Goal: Task Accomplishment & Management: Manage account settings

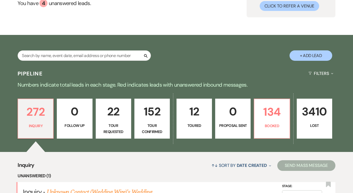
click at [296, 58] on button "+ Add Lead" at bounding box center [310, 55] width 43 height 10
select select "630"
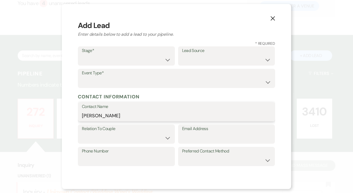
type input "[PERSON_NAME]"
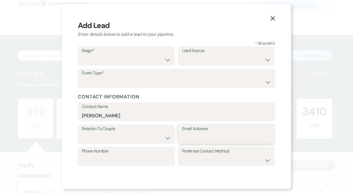
paste input "[EMAIL_ADDRESS][DOMAIN_NAME]"
type input "[EMAIL_ADDRESS][DOMAIN_NAME]"
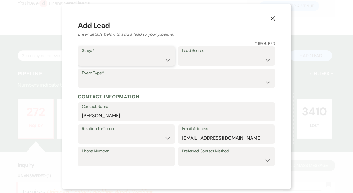
click at [130, 56] on select "Inquiry Follow Up Tour Requested Tour Confirmed Toured Proposal Sent Booked Lost" at bounding box center [126, 60] width 89 height 10
select select "1"
click at [219, 56] on select "Weven Venue Website Instagram Facebook Pinterest Google The Knot Wedding Wire H…" at bounding box center [226, 60] width 89 height 10
select select "5"
click at [184, 78] on select "Wedding Anniversary Party Baby Shower Bachelorette / Bachelor Party Birthday Pa…" at bounding box center [176, 82] width 189 height 10
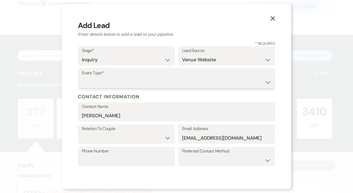
select select "1"
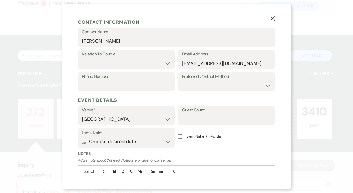
scroll to position [75, 0]
paste input "[PHONE_NUMBER]"
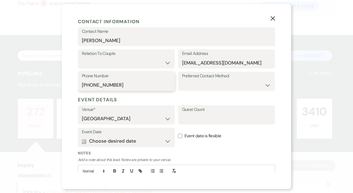
type input "[PHONE_NUMBER]"
click at [138, 63] on select "Couple Planner Parent of Couple Family Member Friend Other" at bounding box center [126, 63] width 89 height 10
select select "1"
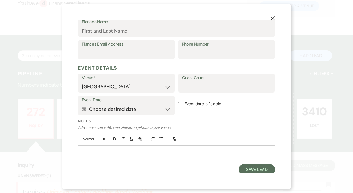
scroll to position [161, 0]
click at [149, 109] on button "Calendar Choose desired date Expand" at bounding box center [126, 109] width 89 height 11
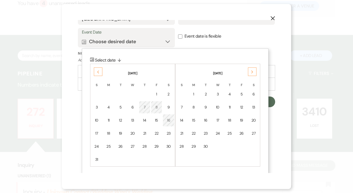
scroll to position [229, 0]
click at [251, 68] on div "Next" at bounding box center [252, 72] width 9 height 9
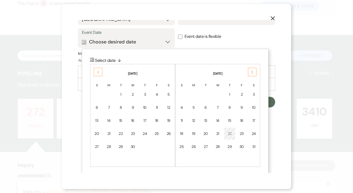
click at [251, 68] on div "Next" at bounding box center [252, 72] width 9 height 9
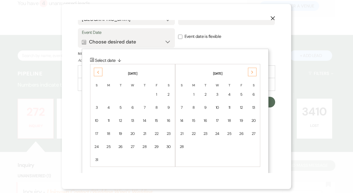
click at [251, 68] on div "Next" at bounding box center [252, 72] width 9 height 9
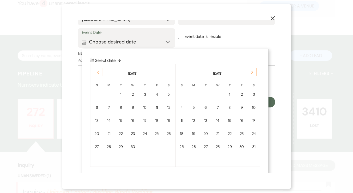
click at [251, 68] on div "Next" at bounding box center [252, 72] width 9 height 9
click at [97, 71] on icon "Previous" at bounding box center [98, 72] width 3 height 3
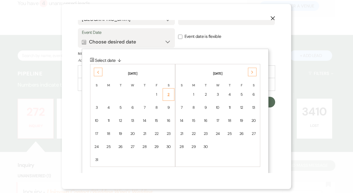
click at [166, 89] on td "2" at bounding box center [168, 94] width 12 height 13
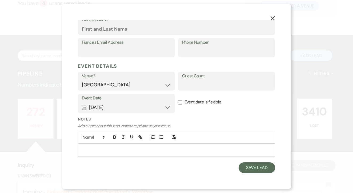
scroll to position [161, 0]
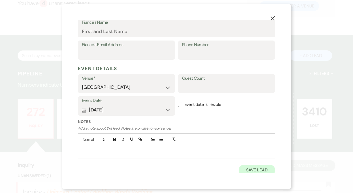
click at [251, 165] on button "Save Lead" at bounding box center [256, 170] width 36 height 11
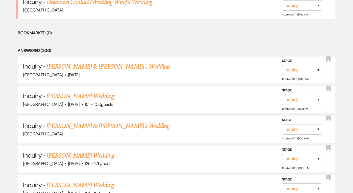
scroll to position [276, 0]
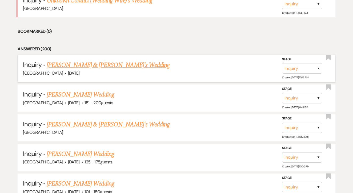
click at [119, 63] on link "[PERSON_NAME] & [PERSON_NAME]'s Wedding" at bounding box center [108, 65] width 123 height 10
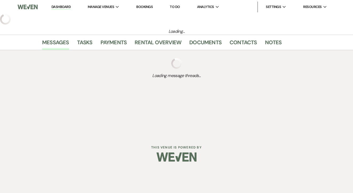
select select "5"
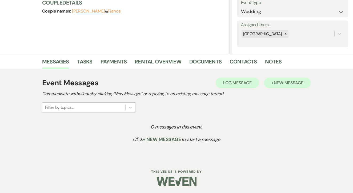
click at [279, 87] on button "+ New Message" at bounding box center [287, 83] width 47 height 11
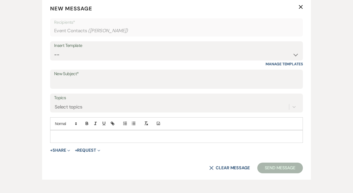
scroll to position [212, 0]
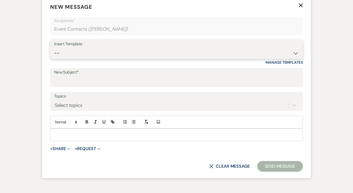
click at [149, 53] on select "-- Lead: Automated Intro Email (Wedding) Lead: 1st Follow Up Email Images Lead:…" at bounding box center [176, 53] width 245 height 10
select select "1168"
type input "Thank you for contacting Tuscan Oaks Estate!"
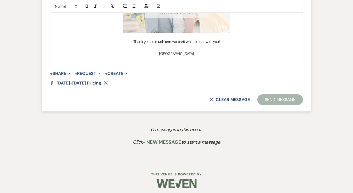
scroll to position [435, 0]
click at [272, 98] on button "Send Message" at bounding box center [280, 100] width 46 height 11
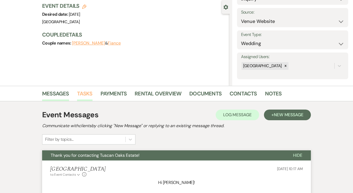
click at [81, 91] on link "Tasks" at bounding box center [84, 95] width 15 height 12
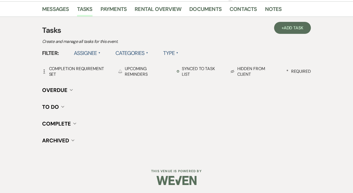
scroll to position [132, 0]
click at [286, 31] on span "Add Task" at bounding box center [293, 28] width 20 height 6
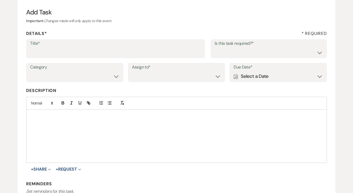
scroll to position [55, 0]
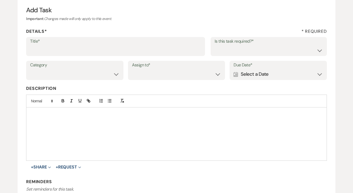
click at [153, 58] on div "Title* Is this task required?* Yes No" at bounding box center [176, 49] width 300 height 24
click at [155, 50] on input "Title*" at bounding box center [115, 50] width 171 height 10
type input "1st"
click at [245, 49] on select "Yes No" at bounding box center [268, 50] width 108 height 10
select select "false"
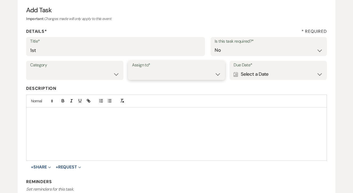
click at [178, 76] on select "Venue Client" at bounding box center [176, 74] width 89 height 10
select select "venueHost"
click at [267, 69] on div "Calendar Select a Date Expand" at bounding box center [277, 74] width 89 height 10
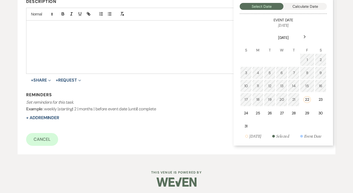
scroll to position [141, 0]
click at [283, 107] on td "27" at bounding box center [282, 113] width 12 height 13
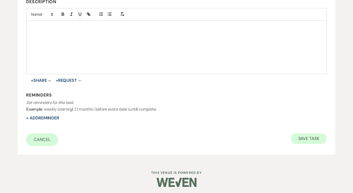
click at [302, 136] on button "Save Task" at bounding box center [309, 138] width 36 height 11
select select "5"
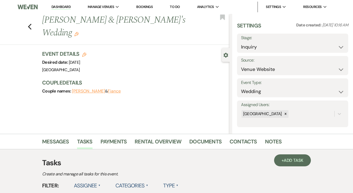
click at [68, 9] on link "Dashboard" at bounding box center [60, 7] width 19 height 5
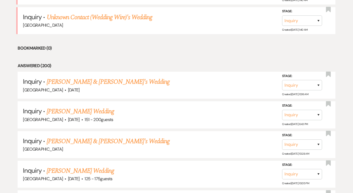
scroll to position [261, 0]
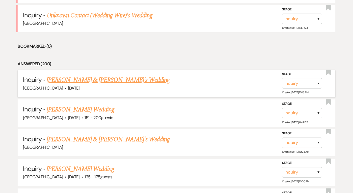
click at [121, 81] on link "[PERSON_NAME] & [PERSON_NAME]'s Wedding" at bounding box center [108, 80] width 123 height 10
select select "5"
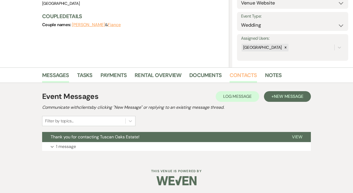
click at [246, 81] on link "Contacts" at bounding box center [242, 77] width 27 height 12
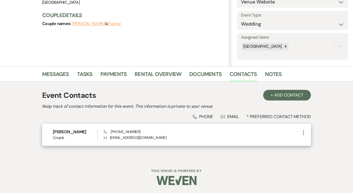
scroll to position [67, 0]
click at [304, 131] on icon "More" at bounding box center [303, 133] width 6 height 6
click at [313, 140] on button "Pencil Edit" at bounding box center [316, 143] width 32 height 9
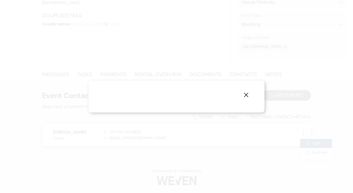
select select "1"
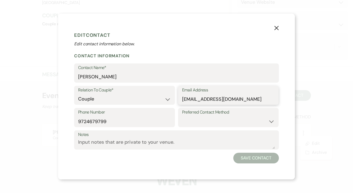
click at [215, 100] on input "[EMAIL_ADDRESS][DOMAIN_NAME]" at bounding box center [228, 99] width 93 height 10
paste input "jullman214"
type input "[EMAIL_ADDRESS][DOMAIN_NAME]"
click at [243, 157] on button "Save Contact" at bounding box center [256, 158] width 46 height 11
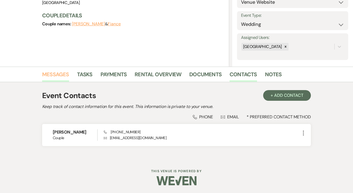
click at [53, 77] on link "Messages" at bounding box center [55, 76] width 27 height 12
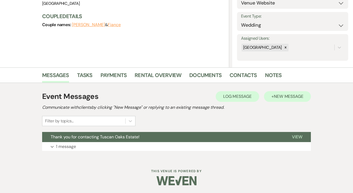
click at [297, 98] on span "New Message" at bounding box center [289, 96] width 30 height 6
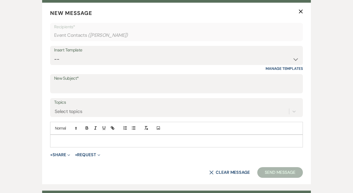
scroll to position [205, 0]
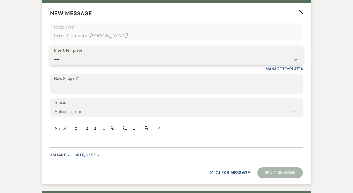
click at [133, 55] on select "-- Lead: Automated Intro Email (Wedding) Lead: 1st Follow Up Email Images Lead:…" at bounding box center [176, 59] width 245 height 10
select select "1168"
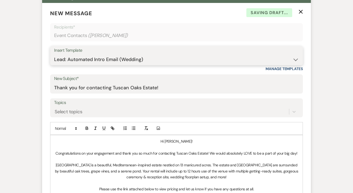
type input "Thank you for contacting Tuscan Oaks Estate!"
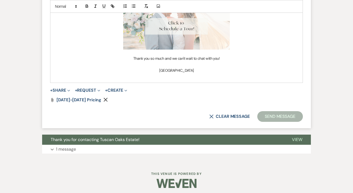
click at [262, 111] on button "Send Message" at bounding box center [280, 116] width 46 height 11
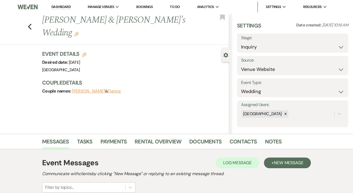
scroll to position [0, 0]
click at [64, 5] on link "Dashboard" at bounding box center [60, 7] width 19 height 5
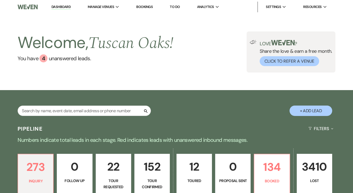
click at [305, 107] on button "+ Add Lead" at bounding box center [310, 110] width 43 height 10
select select "630"
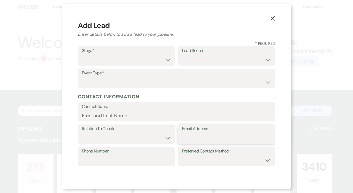
paste input "[PERSON_NAME][EMAIL_ADDRESS][PERSON_NAME][DOMAIN_NAME]"
type input "[PERSON_NAME][EMAIL_ADDRESS][PERSON_NAME][DOMAIN_NAME]"
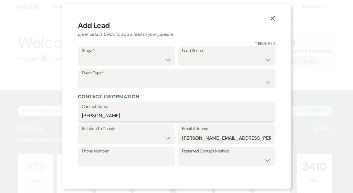
type input "[PERSON_NAME]"
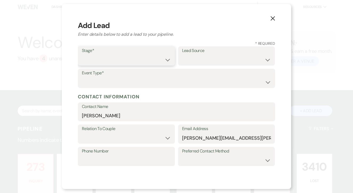
click at [116, 59] on select "Inquiry Follow Up Tour Requested Tour Confirmed Toured Proposal Sent Booked Lost" at bounding box center [126, 60] width 89 height 10
select select "1"
click at [196, 59] on select "Weven Venue Website Instagram Facebook Pinterest Google The Knot Wedding Wire H…" at bounding box center [226, 60] width 89 height 10
select select "5"
click at [159, 80] on select "Wedding Anniversary Party Baby Shower Bachelorette / Bachelor Party Birthday Pa…" at bounding box center [176, 82] width 189 height 10
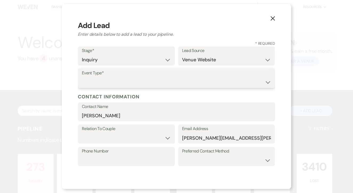
select select "1"
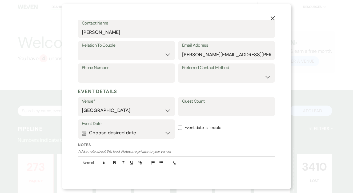
scroll to position [90, 0]
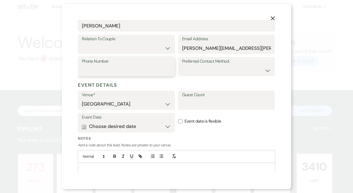
click at [140, 69] on input "Phone Number" at bounding box center [126, 70] width 89 height 10
paste input "[PHONE_NUMBER]"
type input "[PHONE_NUMBER]"
click at [131, 48] on select "Couple Planner Parent of Couple Family Member Friend Other" at bounding box center [126, 48] width 89 height 10
select select "1"
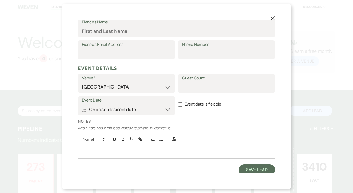
scroll to position [161, 0]
click at [161, 106] on button "Calendar Choose desired date Expand" at bounding box center [126, 109] width 89 height 11
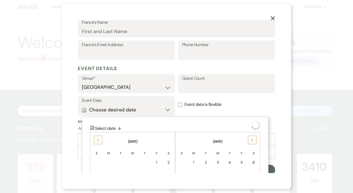
scroll to position [229, 0]
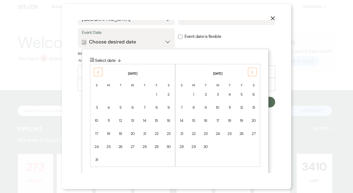
click at [97, 73] on div "Previous" at bounding box center [98, 72] width 9 height 9
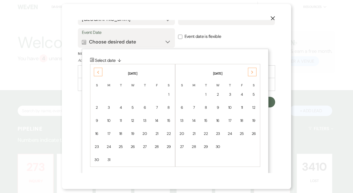
click at [97, 73] on div "Previous" at bounding box center [98, 72] width 9 height 9
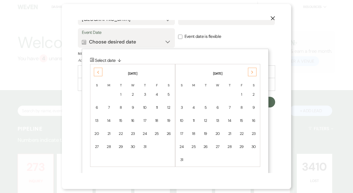
click at [97, 73] on div "Previous" at bounding box center [98, 72] width 9 height 9
click at [155, 131] on div "23" at bounding box center [156, 134] width 5 height 6
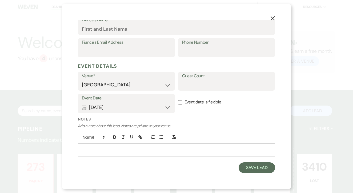
scroll to position [161, 0]
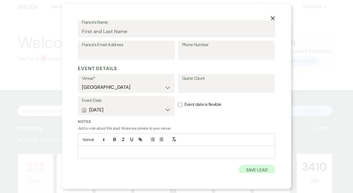
click at [258, 165] on button "Save Lead" at bounding box center [256, 170] width 36 height 11
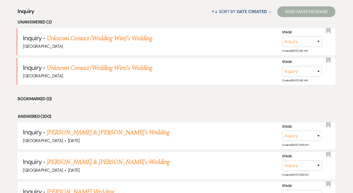
scroll to position [211, 0]
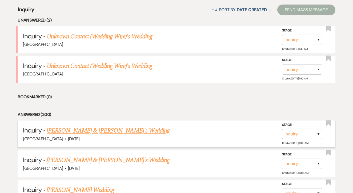
click at [112, 130] on link "[PERSON_NAME] & [PERSON_NAME]'s Wedding" at bounding box center [108, 131] width 123 height 10
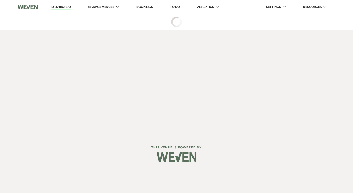
select select "5"
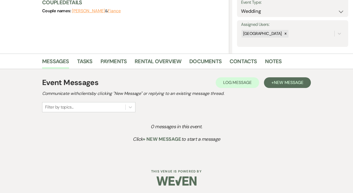
scroll to position [80, 0]
click at [284, 82] on span "New Message" at bounding box center [289, 83] width 30 height 6
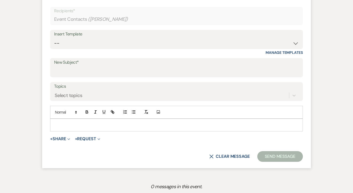
scroll to position [224, 0]
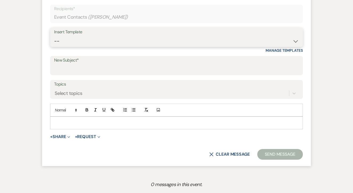
click at [149, 42] on select "-- Lead: Automated Intro Email (Wedding) Lead: 1st Follow Up Email Images Lead:…" at bounding box center [176, 41] width 245 height 10
select select "1168"
type input "Thank you for contacting Tuscan Oaks Estate!"
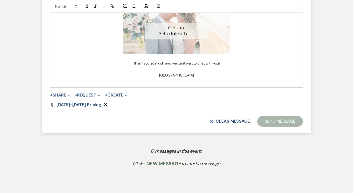
scroll to position [434, 0]
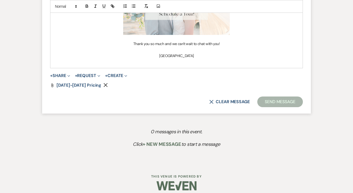
click at [280, 100] on button "Send Message" at bounding box center [280, 101] width 46 height 11
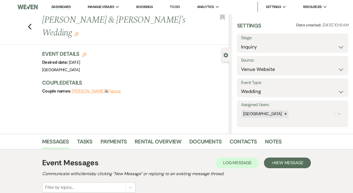
scroll to position [0, 0]
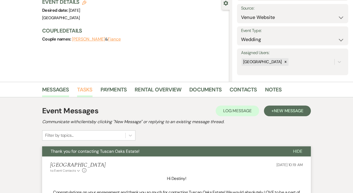
click at [78, 90] on link "Tasks" at bounding box center [84, 91] width 15 height 12
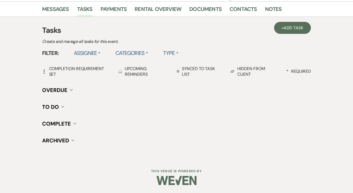
scroll to position [132, 0]
click at [290, 30] on span "Add Task" at bounding box center [293, 28] width 20 height 6
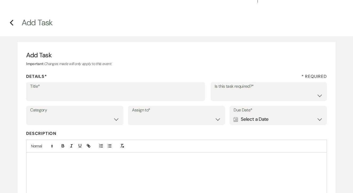
scroll to position [9, 0]
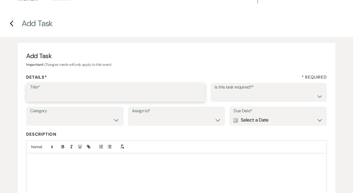
click at [146, 94] on input "Title*" at bounding box center [115, 96] width 171 height 10
type input "1st"
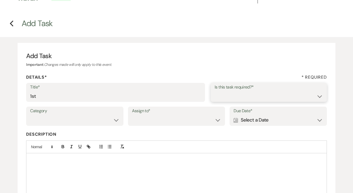
click at [256, 92] on select "Yes No" at bounding box center [268, 96] width 108 height 10
select select "false"
click at [162, 112] on label "Assign to*" at bounding box center [176, 111] width 89 height 8
select select "venueHost"
click at [286, 125] on div "Due Date* Calendar Select a Date Expand" at bounding box center [277, 116] width 97 height 19
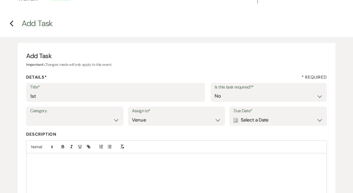
click at [285, 121] on div "Calendar Select a Date Expand" at bounding box center [277, 120] width 89 height 10
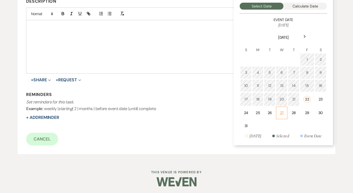
scroll to position [141, 0]
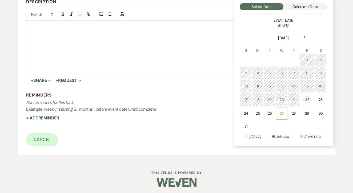
click at [285, 115] on td "27" at bounding box center [282, 113] width 12 height 13
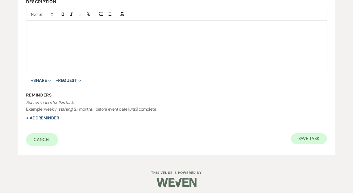
click at [310, 133] on button "Save Task" at bounding box center [309, 138] width 36 height 11
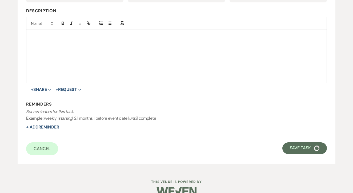
select select "5"
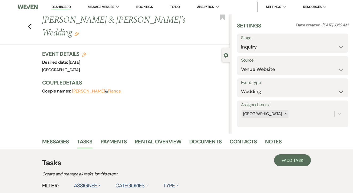
scroll to position [0, 0]
click at [64, 7] on link "Dashboard" at bounding box center [60, 7] width 19 height 5
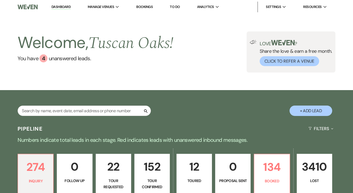
click at [76, 2] on ul "Dashboard Manage Venues Expand [GEOGRAPHIC_DATA] Bookings To Do Analytics Expan…" at bounding box center [189, 7] width 292 height 11
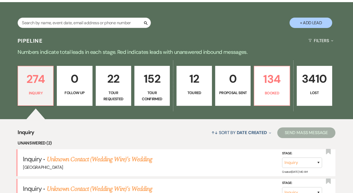
scroll to position [93, 0]
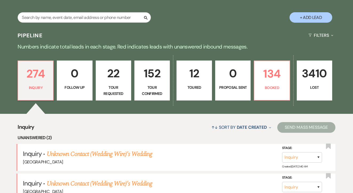
click at [192, 87] on p "Toured" at bounding box center [194, 87] width 28 height 6
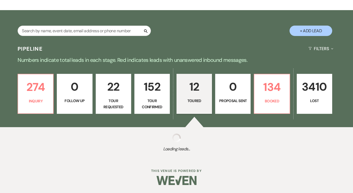
select select "5"
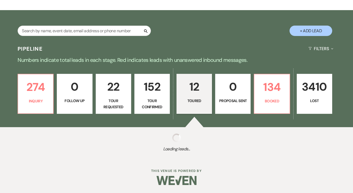
select select "5"
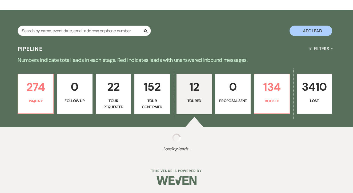
select select "5"
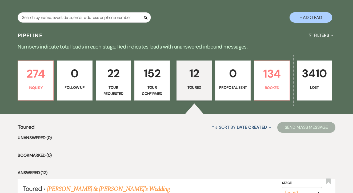
scroll to position [79, 0]
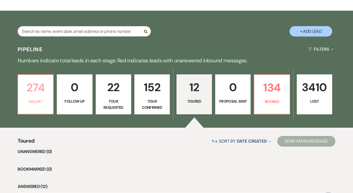
click at [45, 101] on p "Inquiry" at bounding box center [35, 102] width 28 height 6
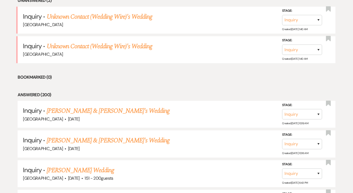
scroll to position [229, 0]
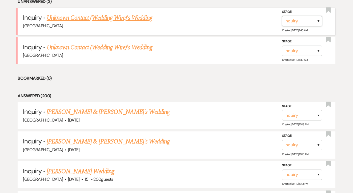
click at [301, 19] on select "Inquiry Follow Up Tour Requested Tour Confirmed Toured Proposal Sent Booked Lost" at bounding box center [302, 21] width 40 height 10
select select "8"
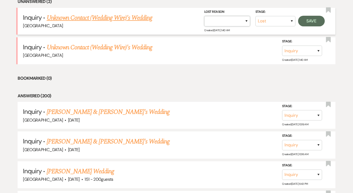
click at [230, 24] on select "Booked Elsewhere Budget Date Unavailable No Response Not a Good Match Capacity …" at bounding box center [227, 21] width 46 height 10
select select "4"
click at [315, 22] on button "Save" at bounding box center [311, 21] width 27 height 11
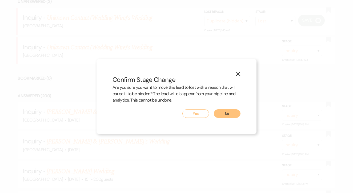
click at [198, 112] on button "Yes" at bounding box center [195, 113] width 27 height 9
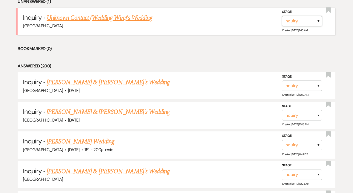
click at [308, 20] on select "Inquiry Follow Up Tour Requested Tour Confirmed Toured Proposal Sent Booked Lost" at bounding box center [302, 21] width 40 height 10
select select "8"
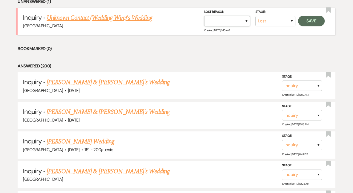
click at [240, 21] on select "Booked Elsewhere Budget Date Unavailable No Response Not a Good Match Capacity …" at bounding box center [227, 21] width 46 height 10
select select "4"
click at [311, 22] on button "Save" at bounding box center [311, 21] width 27 height 11
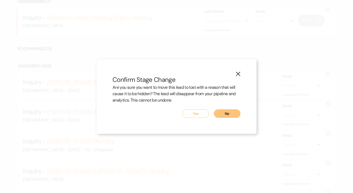
click at [197, 113] on button "Yes" at bounding box center [195, 113] width 27 height 9
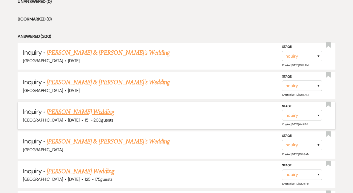
click at [96, 111] on link "[PERSON_NAME] Wedding" at bounding box center [80, 112] width 67 height 10
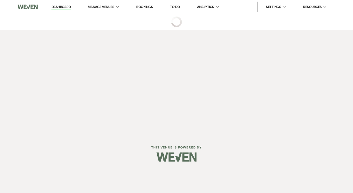
select select "2"
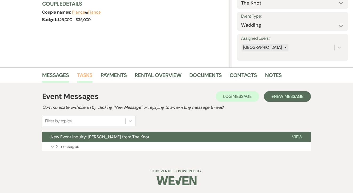
click at [88, 75] on link "Tasks" at bounding box center [84, 77] width 15 height 12
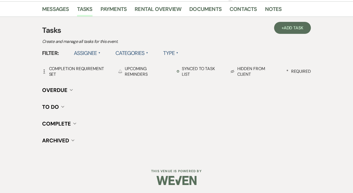
scroll to position [132, 0]
click at [296, 30] on span "Add Task" at bounding box center [293, 28] width 20 height 6
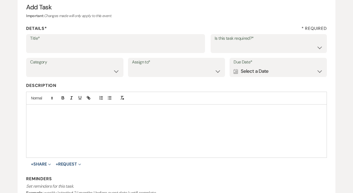
scroll to position [49, 0]
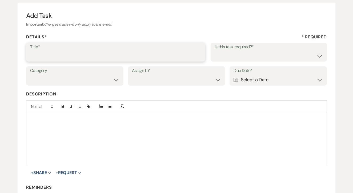
click at [116, 54] on input "Title*" at bounding box center [115, 56] width 171 height 10
type input "1st"
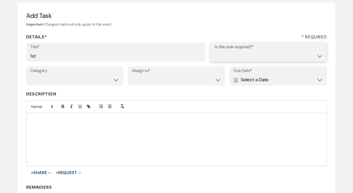
click at [226, 51] on select "Yes No" at bounding box center [268, 56] width 108 height 10
select select "false"
click at [192, 76] on select "Venue Client" at bounding box center [176, 80] width 89 height 10
select select "venueHost"
click at [288, 76] on div "Calendar Select a Date Expand" at bounding box center [277, 80] width 89 height 10
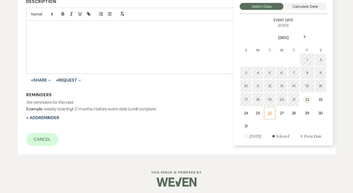
scroll to position [141, 0]
click at [287, 116] on td "27" at bounding box center [282, 113] width 12 height 13
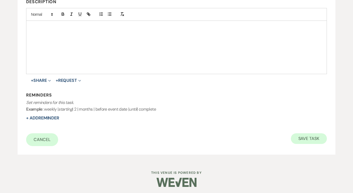
click at [300, 136] on button "Save Task" at bounding box center [309, 138] width 36 height 11
select select "2"
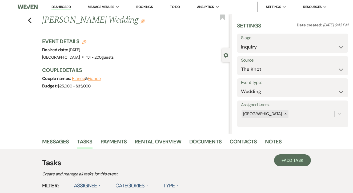
click at [67, 9] on link "Dashboard" at bounding box center [60, 7] width 19 height 5
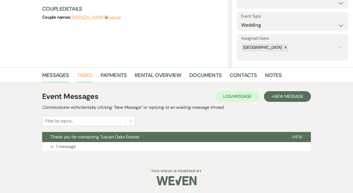
click at [84, 71] on link "Tasks" at bounding box center [84, 77] width 15 height 12
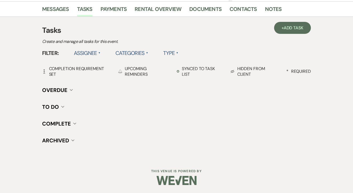
scroll to position [132, 0]
click at [284, 31] on link "+ Add Task" at bounding box center [292, 28] width 37 height 12
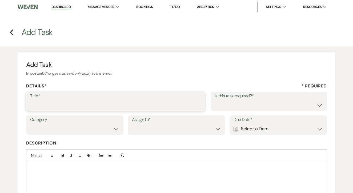
click at [104, 107] on input "Title*" at bounding box center [115, 105] width 171 height 10
type input "1st"
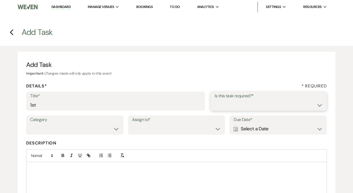
click at [234, 108] on select "Yes No" at bounding box center [268, 105] width 108 height 10
select select "false"
click at [182, 120] on label "Assign to*" at bounding box center [176, 120] width 89 height 8
select select "venueHost"
click at [245, 127] on div "Calendar Select a Date Expand" at bounding box center [277, 129] width 89 height 10
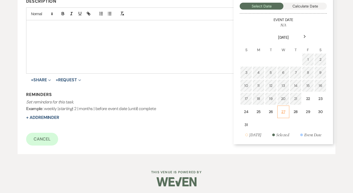
scroll to position [141, 0]
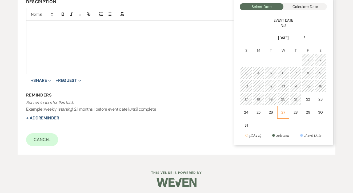
click at [281, 113] on div "27" at bounding box center [282, 112] width 5 height 6
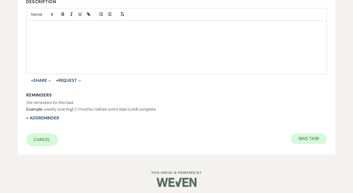
click at [302, 135] on button "Save Task" at bounding box center [309, 138] width 36 height 11
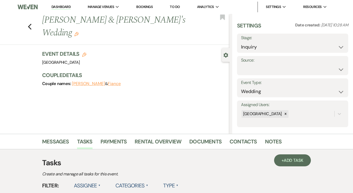
click at [62, 8] on link "Dashboard" at bounding box center [60, 7] width 19 height 5
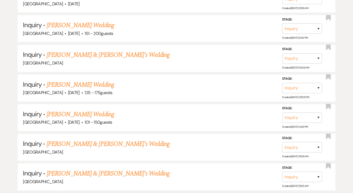
scroll to position [316, 0]
click at [93, 82] on link "[PERSON_NAME] Wedding" at bounding box center [80, 85] width 67 height 10
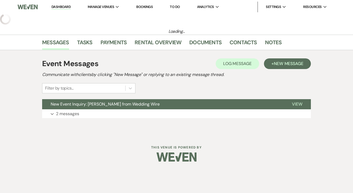
select select "3"
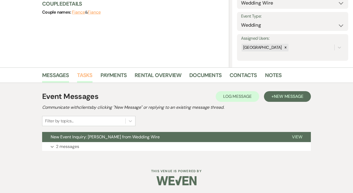
click at [84, 74] on link "Tasks" at bounding box center [84, 77] width 15 height 12
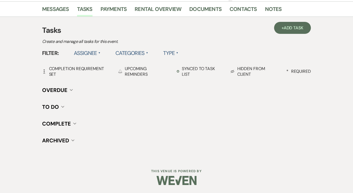
scroll to position [132, 0]
click at [286, 31] on link "+ Add Task" at bounding box center [292, 28] width 37 height 12
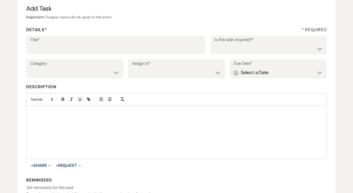
scroll to position [51, 0]
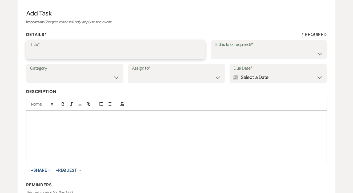
click at [134, 55] on input "Title*" at bounding box center [115, 53] width 171 height 10
type input "1st"
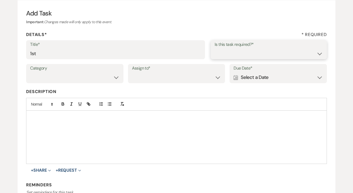
click at [238, 50] on select "Yes No" at bounding box center [268, 53] width 108 height 10
select select "false"
click at [157, 88] on label "Description" at bounding box center [176, 92] width 300 height 8
select select "venueHost"
click at [254, 80] on div "Calendar Select a Date Expand" at bounding box center [277, 77] width 89 height 10
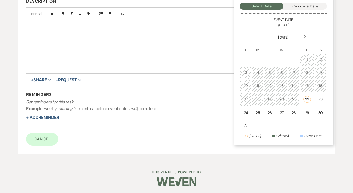
scroll to position [141, 0]
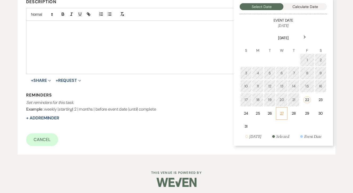
click at [280, 118] on td "27" at bounding box center [282, 113] width 12 height 13
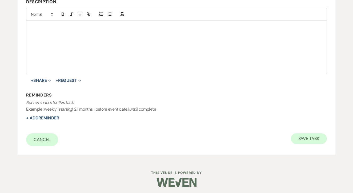
click at [306, 138] on button "Save Task" at bounding box center [309, 138] width 36 height 11
select select "3"
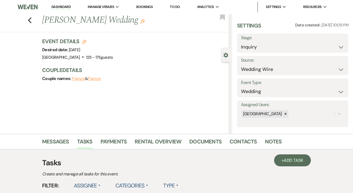
click at [65, 5] on link "Dashboard" at bounding box center [60, 7] width 19 height 5
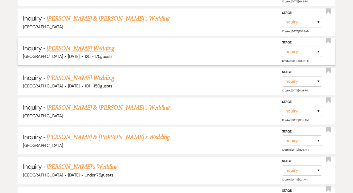
scroll to position [359, 0]
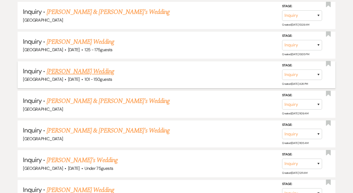
click at [99, 76] on span "101 - 150 guests" at bounding box center [97, 79] width 27 height 6
click at [104, 67] on link "[PERSON_NAME] Wedding" at bounding box center [80, 72] width 67 height 10
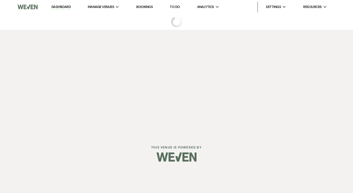
select select "2"
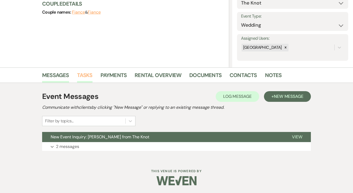
click at [78, 82] on link "Tasks" at bounding box center [84, 77] width 15 height 12
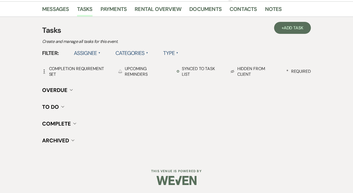
scroll to position [132, 0]
click at [290, 24] on link "+ Add Task" at bounding box center [292, 28] width 37 height 12
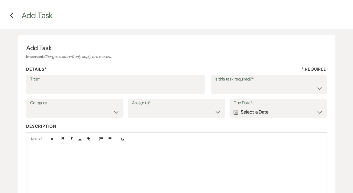
scroll to position [8, 0]
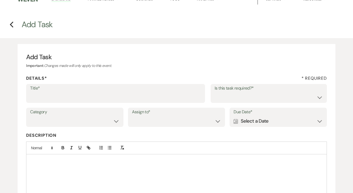
click at [123, 90] on label "Title*" at bounding box center [115, 88] width 171 height 8
click at [123, 92] on input "Title*" at bounding box center [115, 97] width 171 height 10
type input "1st"
click at [236, 96] on select "Yes No" at bounding box center [268, 97] width 108 height 10
select select "false"
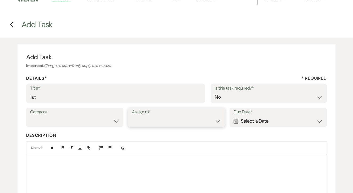
select select "venueHost"
click at [290, 123] on div "Calendar Select a Date Expand" at bounding box center [277, 121] width 89 height 10
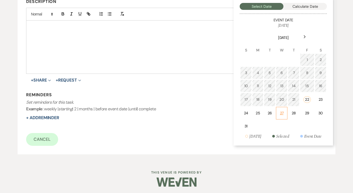
scroll to position [141, 0]
click at [284, 117] on td "27" at bounding box center [282, 113] width 12 height 13
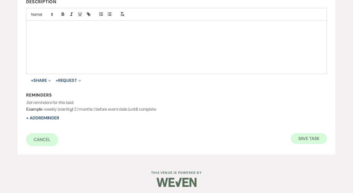
click at [312, 134] on button "Save Task" at bounding box center [309, 138] width 36 height 11
select select "2"
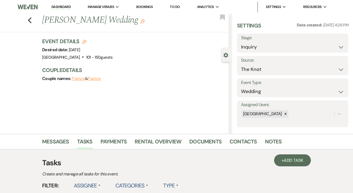
click at [70, 6] on link "Dashboard" at bounding box center [60, 7] width 19 height 5
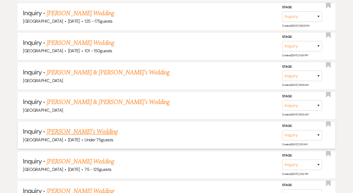
scroll to position [387, 0]
click at [103, 68] on link "[PERSON_NAME] & [PERSON_NAME]'s Wedding" at bounding box center [108, 73] width 123 height 10
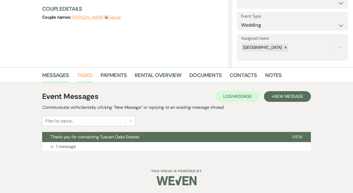
click at [85, 76] on link "Tasks" at bounding box center [84, 77] width 15 height 12
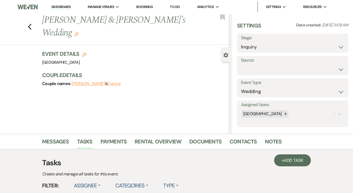
click at [63, 6] on link "Dashboard" at bounding box center [60, 7] width 19 height 5
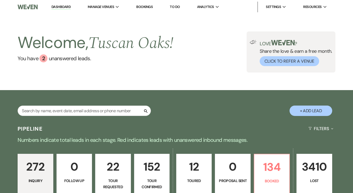
scroll to position [132, 0]
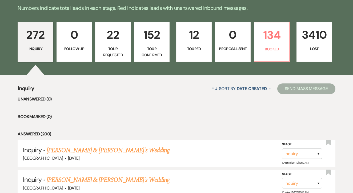
click at [196, 46] on p "Toured" at bounding box center [194, 49] width 28 height 6
select select "5"
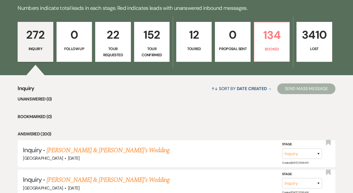
select select "5"
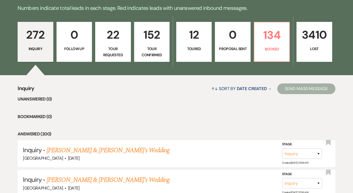
select select "5"
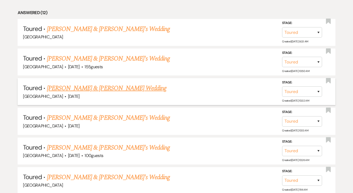
scroll to position [253, 0]
click at [95, 86] on link "[PERSON_NAME] & [PERSON_NAME] Wedding" at bounding box center [106, 88] width 119 height 10
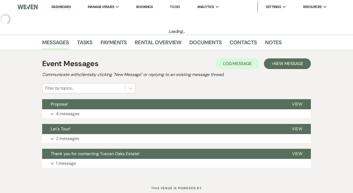
select select "5"
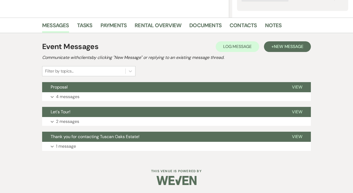
scroll to position [116, 0]
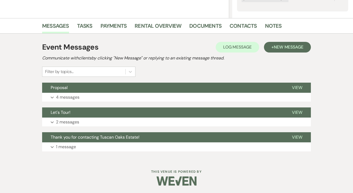
click at [166, 33] on div "Messages Tasks Payments Rental Overview Documents Contacts Notes" at bounding box center [176, 25] width 353 height 15
click at [166, 25] on link "Rental Overview" at bounding box center [158, 28] width 47 height 12
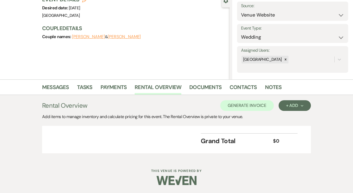
scroll to position [54, 0]
click at [294, 105] on div "+ Add Next" at bounding box center [294, 106] width 17 height 4
click at [299, 127] on button "Category" at bounding box center [292, 126] width 28 height 8
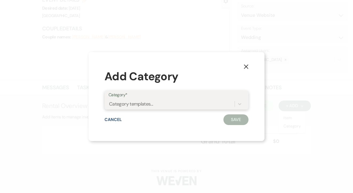
click at [152, 104] on div "Category templates..." at bounding box center [131, 103] width 44 height 7
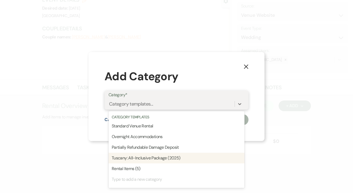
click at [159, 153] on div "Tuscany: All-Inclusive Package (2025)" at bounding box center [176, 158] width 136 height 11
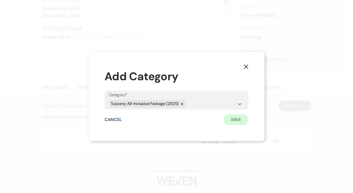
click at [232, 119] on button "Save" at bounding box center [235, 119] width 25 height 11
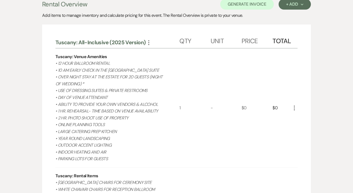
scroll to position [155, 0]
click at [292, 105] on icon "More" at bounding box center [294, 108] width 6 height 6
click at [299, 117] on icon "Pencil" at bounding box center [298, 119] width 3 height 4
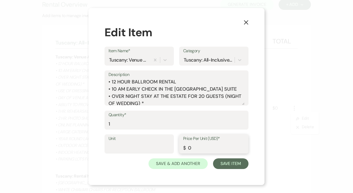
click at [203, 151] on input "0" at bounding box center [213, 147] width 61 height 10
type input "26900"
click at [230, 160] on button "Save Item" at bounding box center [230, 163] width 35 height 11
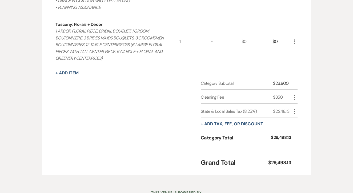
scroll to position [687, 0]
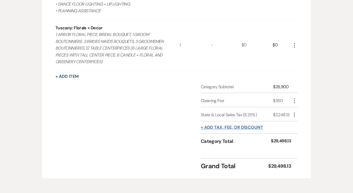
click at [235, 125] on button "+ Add tax, fee, or discount" at bounding box center [232, 127] width 62 height 4
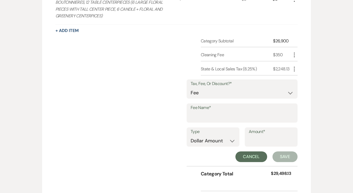
click at [253, 151] on button "Cancel" at bounding box center [251, 156] width 32 height 11
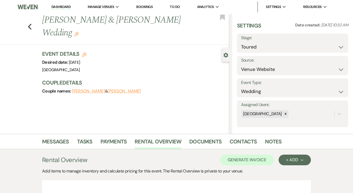
scroll to position [0, 0]
click at [242, 160] on button "Generate Invoice" at bounding box center [247, 159] width 54 height 11
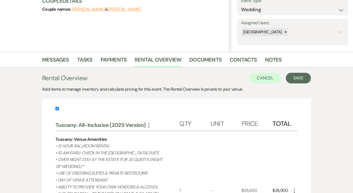
scroll to position [94, 0]
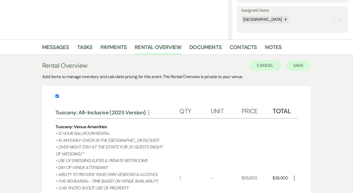
click at [294, 66] on button "Save" at bounding box center [298, 65] width 25 height 11
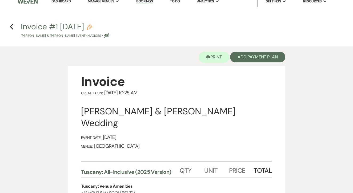
scroll to position [6, 0]
click at [254, 54] on button "Add Payment Plan" at bounding box center [257, 57] width 55 height 11
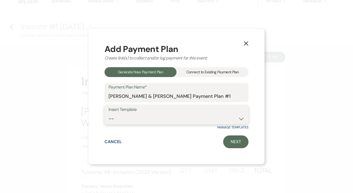
click at [138, 116] on select "-- Standard Payment Plan (ACH) Standard Payment Plan (CC)" at bounding box center [176, 118] width 136 height 10
select select "50"
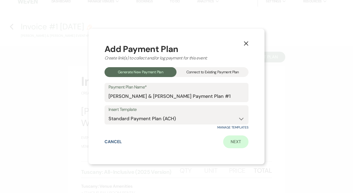
click at [238, 145] on link "Next" at bounding box center [235, 141] width 25 height 13
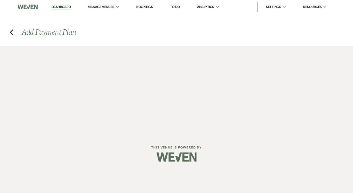
select select "27742"
select select "2"
select select "percentage"
select select "true"
select select "both"
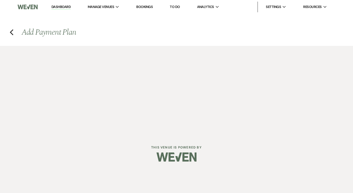
select select "daily"
select select "days"
select select "afterDueDate"
select select "complete"
select select "2"
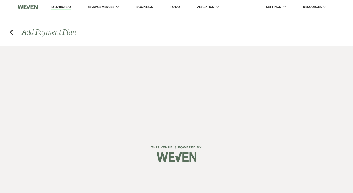
select select "percentage"
select select "true"
select select "client"
select select "weeks"
select select "both"
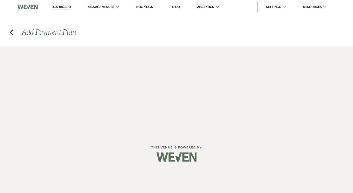
select select "daily"
select select "days"
select select "afterDueDate"
select select "complete"
select select "2"
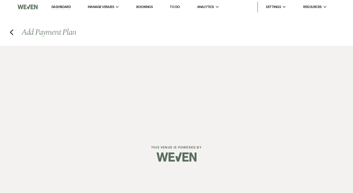
select select "percentage"
select select "true"
select select "client"
select select "weeks"
select select "both"
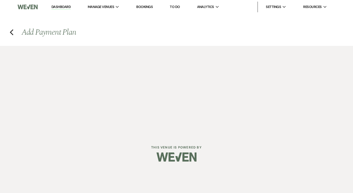
select select "daily"
select select "days"
select select "afterDueDate"
select select "complete"
select select "2"
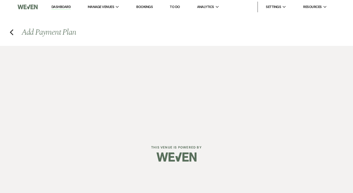
select select "percentage"
select select "true"
select select "client"
select select "weeks"
select select "both"
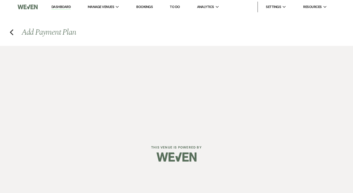
select select "daily"
select select "days"
select select "afterDueDate"
select select "complete"
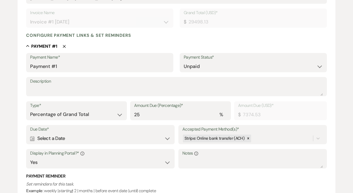
scroll to position [109, 0]
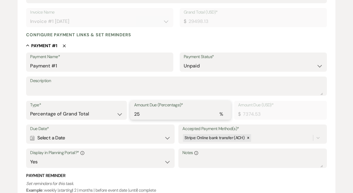
click at [160, 114] on input "25" at bounding box center [180, 114] width 93 height 10
click at [96, 114] on select "Dollar Amount Percentage of Grand Total" at bounding box center [76, 114] width 93 height 10
select select "flat"
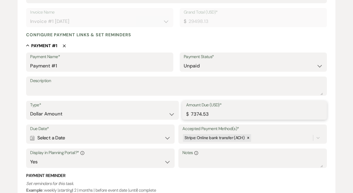
click at [210, 116] on input "7374.53" at bounding box center [254, 114] width 137 height 10
type input "4000.00"
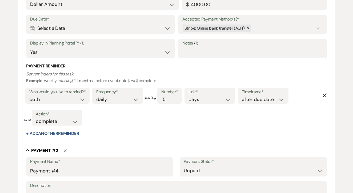
click at [158, 23] on div "Calendar Select a Date Expand" at bounding box center [100, 28] width 140 height 10
select select "day"
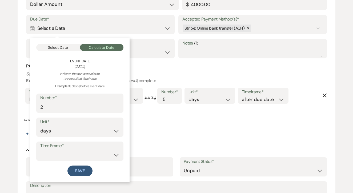
click at [72, 49] on button "Select Date" at bounding box center [58, 47] width 44 height 7
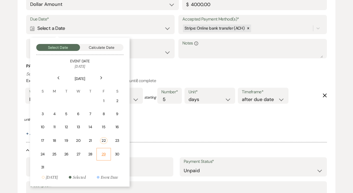
click at [103, 153] on div "29" at bounding box center [103, 154] width 7 height 6
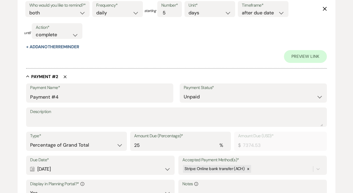
scroll to position [307, 0]
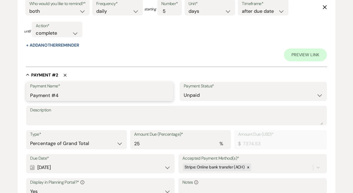
click at [88, 90] on input "Payment #4" at bounding box center [99, 95] width 139 height 10
click at [71, 94] on input "Payment #4" at bounding box center [99, 95] width 139 height 10
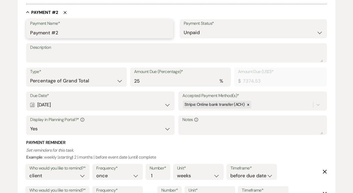
scroll to position [375, 0]
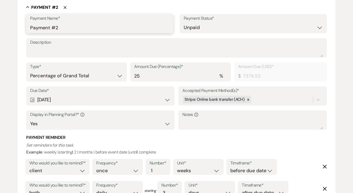
type input "Payment #2"
click at [73, 71] on select "Dollar Amount Percentage of Grand Total" at bounding box center [76, 76] width 93 height 10
select select "flat"
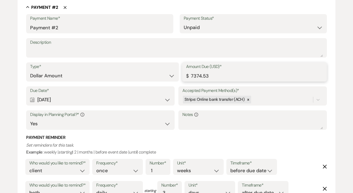
click at [225, 72] on input "7374.53" at bounding box center [254, 76] width 137 height 10
type input "8499"
click at [200, 75] on input "8499.38" at bounding box center [254, 76] width 137 height 10
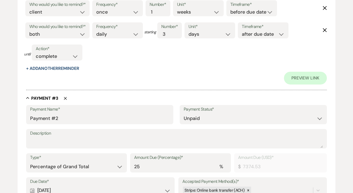
scroll to position [553, 0]
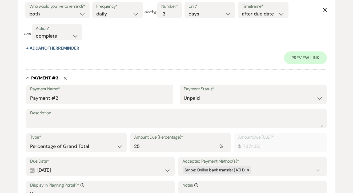
type input "8499.38"
click at [89, 95] on input "Payment #2" at bounding box center [99, 98] width 139 height 10
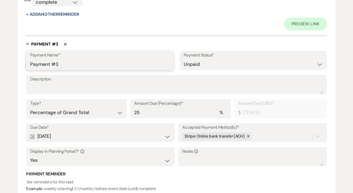
scroll to position [588, 0]
type input "Payment #3"
click at [68, 107] on select "Dollar Amount Percentage of Grand Total" at bounding box center [76, 112] width 93 height 10
select select "flat"
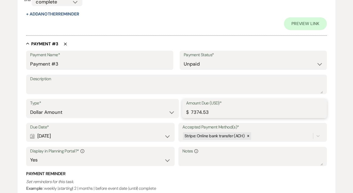
click at [202, 108] on input "7374.53" at bounding box center [254, 112] width 137 height 10
click at [197, 108] on input "7374.53" at bounding box center [254, 112] width 137 height 10
paste input "8499.38"
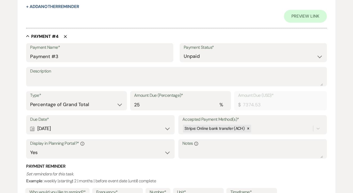
scroll to position [844, 0]
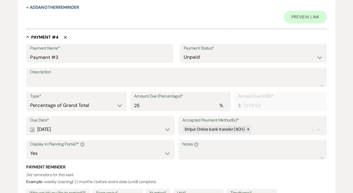
type input "8499.38"
click at [89, 56] on div "Payment Name* Payment #3" at bounding box center [99, 53] width 147 height 19
click at [91, 52] on input "Payment #3" at bounding box center [99, 57] width 139 height 10
type input "Payment #4"
click at [99, 100] on select "Dollar Amount Percentage of Grand Total" at bounding box center [76, 105] width 93 height 10
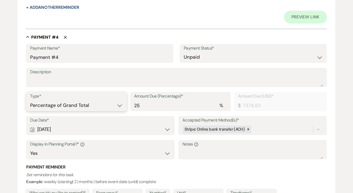
select select "flat"
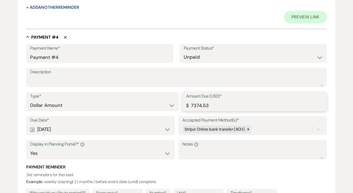
click at [203, 100] on input "7374.53" at bounding box center [254, 105] width 137 height 10
paste input "8499.38"
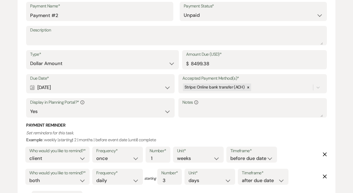
scroll to position [387, 0]
type input "8499.37"
click at [109, 82] on div "Calendar [DATE] Expand" at bounding box center [100, 87] width 140 height 10
select select "day"
select select "beforeEventDate"
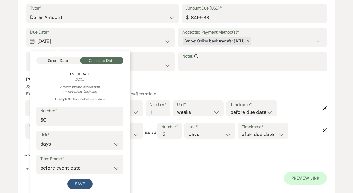
scroll to position [442, 0]
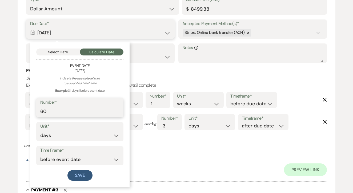
click at [63, 113] on input "60" at bounding box center [79, 111] width 79 height 10
type input "18"
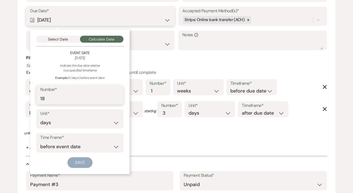
type input "180"
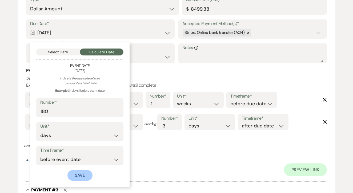
click at [82, 172] on button "Save" at bounding box center [79, 175] width 25 height 11
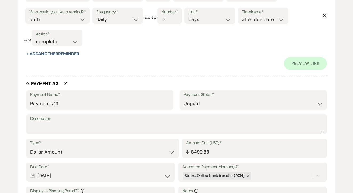
scroll to position [595, 0]
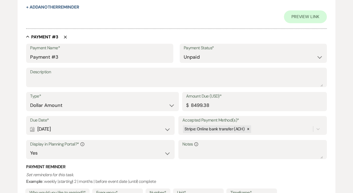
click at [83, 125] on div "Calendar [DATE] Expand" at bounding box center [100, 129] width 140 height 10
select select "day"
select select "beforeEventDate"
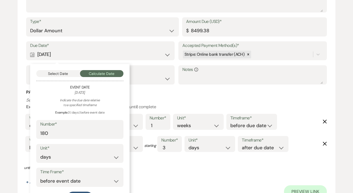
scroll to position [670, 0]
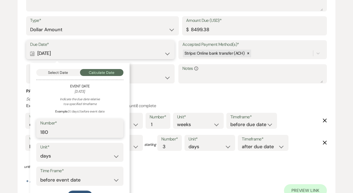
click at [77, 128] on input "180" at bounding box center [79, 132] width 79 height 10
type input "120"
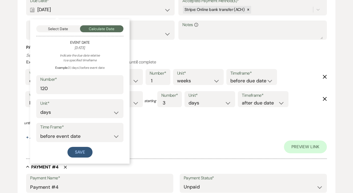
scroll to position [721, 0]
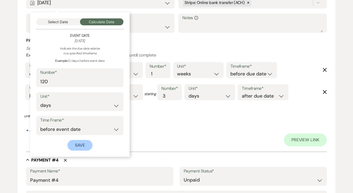
click at [78, 140] on button "Save" at bounding box center [79, 145] width 25 height 11
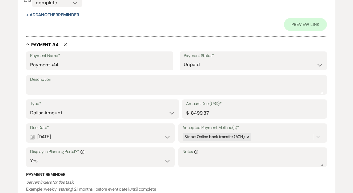
scroll to position [840, 0]
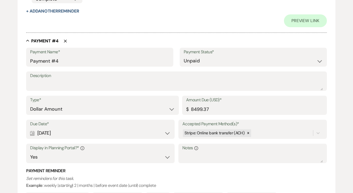
click at [77, 128] on div "Calendar [DATE] Expand" at bounding box center [100, 133] width 140 height 10
select select "day"
select select "beforeEventDate"
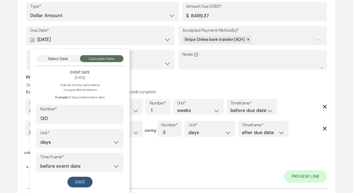
scroll to position [936, 0]
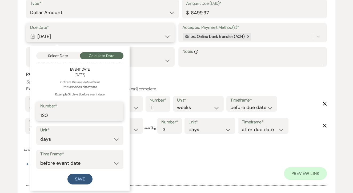
click at [75, 110] on input "120" at bounding box center [79, 115] width 79 height 10
type input "60"
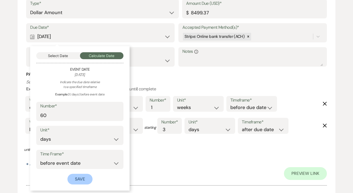
click at [73, 174] on button "Save" at bounding box center [79, 179] width 25 height 11
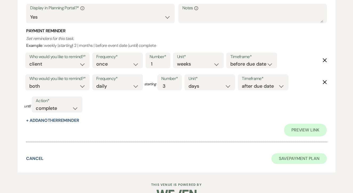
scroll to position [979, 0]
click at [291, 153] on button "Save Payment Plan" at bounding box center [298, 158] width 55 height 11
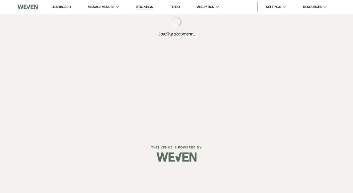
click at [100, 94] on div "Dashboard Manage Venues Expand [GEOGRAPHIC_DATA] Bookings To Do Analytics Expan…" at bounding box center [176, 67] width 353 height 135
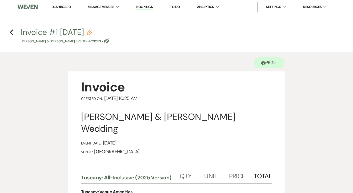
click at [16, 31] on h4 "Previous Invoice #1 [DATE] Pencil [PERSON_NAME] & [PERSON_NAME] Event • Invoice…" at bounding box center [176, 35] width 353 height 17
click at [10, 32] on icon "Previous" at bounding box center [12, 32] width 4 height 6
select select "5"
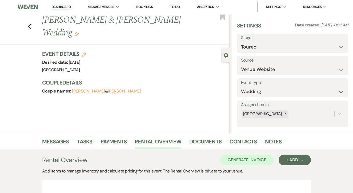
scroll to position [94, 0]
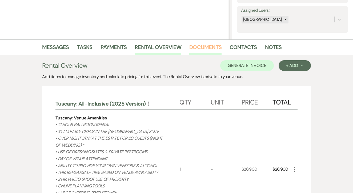
click at [210, 52] on link "Documents" at bounding box center [205, 49] width 32 height 12
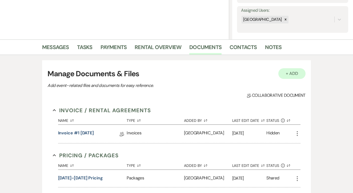
click at [288, 76] on button "+ Add" at bounding box center [291, 73] width 27 height 11
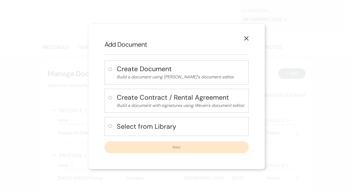
click at [108, 125] on input "radio" at bounding box center [109, 125] width 3 height 3
radio input "true"
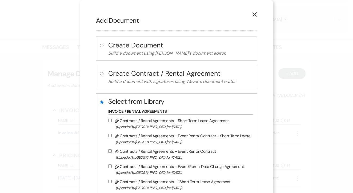
click at [112, 135] on input "Pencil Contracts / Rental Agreements - Event Rental Contract + Short Term Lease…" at bounding box center [109, 135] width 3 height 3
checkbox input "true"
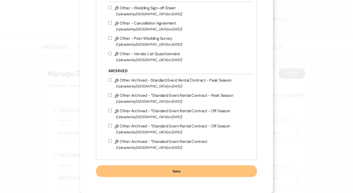
scroll to position [249, 0]
click at [176, 171] on button "Save" at bounding box center [176, 171] width 161 height 12
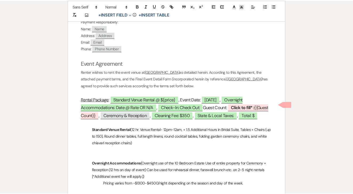
scroll to position [242, 0]
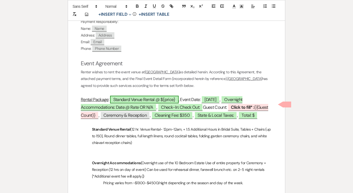
click at [168, 100] on span "Standard Venue Rental @ ${price}" at bounding box center [144, 100] width 68 height 8
select select "owner"
select select "custom_placeholder"
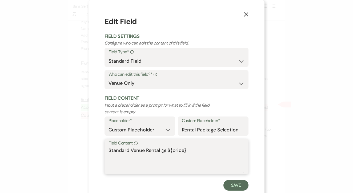
click at [191, 147] on textarea "Standard Venue Rental @ ${price}" at bounding box center [176, 160] width 136 height 27
type textarea "Standard Venue Rental @ $26,900"
click at [226, 182] on button "Save" at bounding box center [235, 185] width 25 height 11
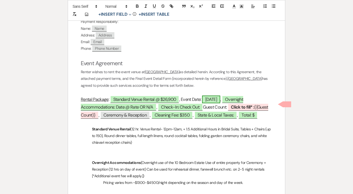
click at [218, 98] on span "[DATE]" at bounding box center [211, 100] width 18 height 8
select select "smartCustomField"
select select "owner"
select select "{{eventDate}}"
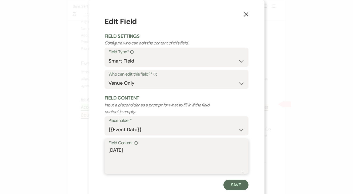
click at [119, 148] on textarea "[DATE]" at bounding box center [176, 160] width 136 height 27
type textarea "[DATE]"
click at [240, 182] on button "Save" at bounding box center [235, 185] width 25 height 11
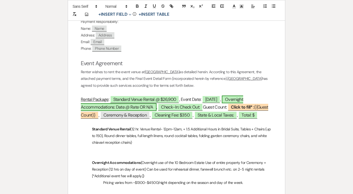
click at [239, 96] on span "Overnight Accommodations: Date @ Rate OR N/A" at bounding box center [162, 103] width 162 height 15
select select "owner"
select select "Type"
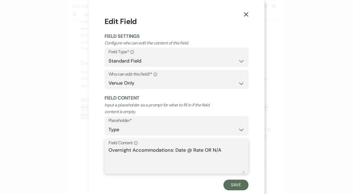
drag, startPoint x: 225, startPoint y: 149, endPoint x: 190, endPoint y: 147, distance: 35.2
click at [190, 147] on textarea "Overnight Accommodations: Date @ Rate OR N/A" at bounding box center [176, 160] width 136 height 27
click at [208, 149] on textarea "Overnight Accommodations: Date @ Rate OR N/A" at bounding box center [176, 160] width 136 height 27
click at [215, 149] on textarea "Overnight Accommodations: Date @ Rate OR N/A" at bounding box center [176, 160] width 136 height 27
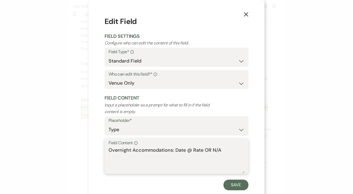
click at [194, 152] on textarea "Overnight Accommodations: Date @ Rate OR N/A" at bounding box center [176, 160] width 136 height 27
drag, startPoint x: 220, startPoint y: 149, endPoint x: 175, endPoint y: 149, distance: 45.5
click at [175, 149] on textarea "Overnight Accommodations: Date @ Rate OR N/A" at bounding box center [176, 160] width 136 height 27
type textarea "Overnight Accommodations: [DATE] @ $0"
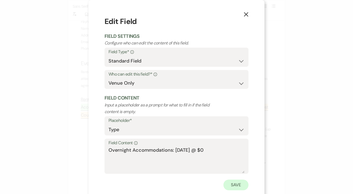
click at [233, 182] on button "Save" at bounding box center [235, 185] width 25 height 11
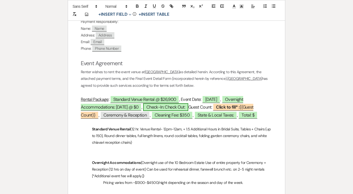
click at [183, 103] on span "Check-In: Check Out:" at bounding box center [165, 107] width 45 height 8
select select "owner"
select select "Type"
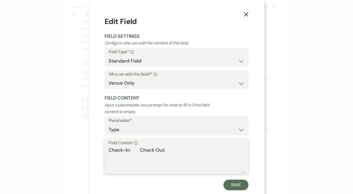
click at [131, 149] on textarea "Check-In: Check Out:" at bounding box center [176, 160] width 136 height 27
click at [176, 150] on textarea "Check-In: 12pm on [DATE] Check Out:" at bounding box center [176, 160] width 136 height 27
click at [201, 148] on textarea "Check-In: 12pm on [DATE] | Check Out:" at bounding box center [176, 160] width 136 height 27
type textarea "Check-In: 12pm on [DATE] | Check Out: 10am on [DATE]"
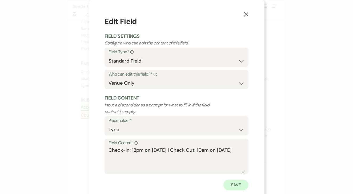
click at [236, 181] on button "Save" at bounding box center [235, 185] width 25 height 11
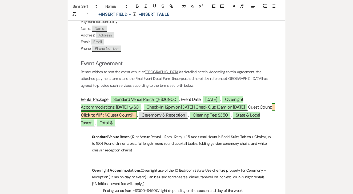
click at [139, 111] on span "Click to fill* : {{Guest Count}}" at bounding box center [178, 110] width 194 height 15
select select "smartCustomField"
select select "owner"
select select "{{guestCount}}"
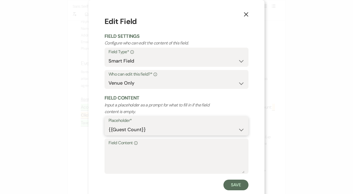
click at [139, 127] on select "{{Event Date}} {{Client Full Name(s)}} {{Client First Name(s)}} {{Venue Name}} …" at bounding box center [176, 130] width 136 height 10
click at [144, 154] on textarea "Field Content Info" at bounding box center [176, 160] width 136 height 27
type textarea "130"
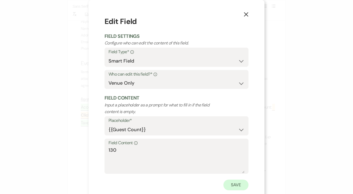
click at [242, 183] on button "Save" at bounding box center [235, 185] width 25 height 11
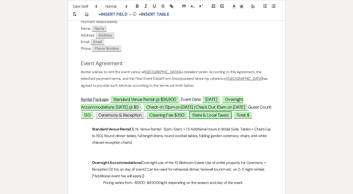
click at [231, 111] on span "State & Local Taxes:" at bounding box center [210, 115] width 43 height 8
select select "owner"
select select "Type"
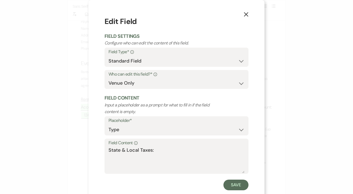
click at [248, 15] on button "X" at bounding box center [246, 14] width 8 height 9
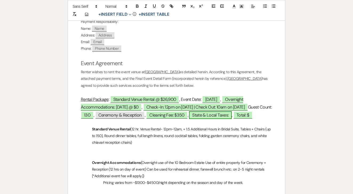
click at [231, 111] on span "State & Local Taxes:" at bounding box center [210, 115] width 43 height 8
select select "owner"
select select "Type"
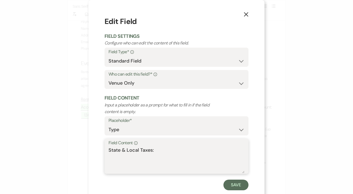
click at [162, 151] on textarea "State & Local Taxes:" at bounding box center [176, 160] width 136 height 27
type textarea "State & Local Taxes: $2,248.13"
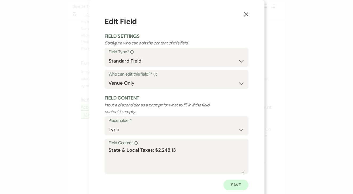
click at [243, 183] on button "Save" at bounding box center [235, 185] width 25 height 11
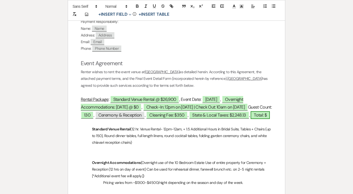
click at [250, 119] on span "Total: $" at bounding box center [259, 115] width 19 height 8
select select "owner"
select select "Type"
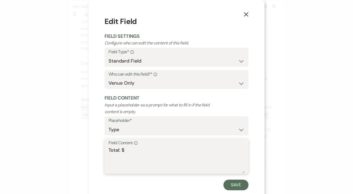
click at [156, 152] on textarea "Total: $" at bounding box center [176, 160] width 136 height 27
type textarea "Total: $29,498.13"
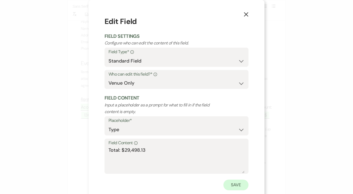
click at [230, 180] on button "Save" at bounding box center [235, 185] width 25 height 11
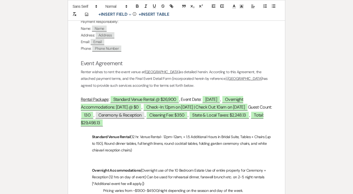
click at [190, 134] on p "Standard Venue Rental (12 hr. Venue Rental- 12pm-12am, + 1.5 Additional Hours i…" at bounding box center [176, 144] width 191 height 20
click at [136, 149] on p "Standard Venue Rental (12 hr. Venue Rental- 12pm-12am, + 2 Additional Hours in …" at bounding box center [176, 144] width 191 height 20
click at [98, 147] on p "Standard Venue Rental (12 hr. Venue Rental- 12pm-12am, + 2 Additional Hours in …" at bounding box center [176, 144] width 191 height 20
click at [143, 154] on p at bounding box center [176, 157] width 191 height 7
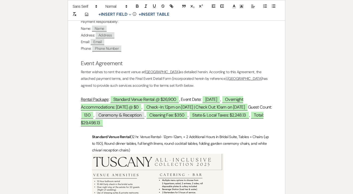
click at [179, 127] on p at bounding box center [176, 130] width 191 height 7
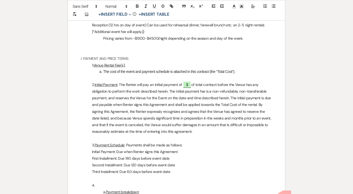
scroll to position [560, 0]
click at [188, 81] on span "$" at bounding box center [187, 84] width 8 height 7
select select "owner"
select select "Number"
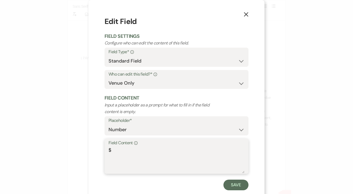
click at [133, 156] on textarea "$" at bounding box center [176, 160] width 136 height 27
type textarea "$4,000"
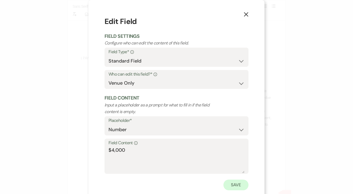
click at [231, 182] on button "Save" at bounding box center [235, 185] width 25 height 11
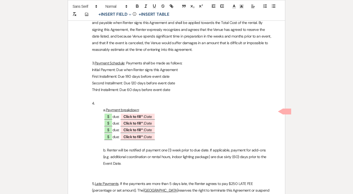
scroll to position [658, 0]
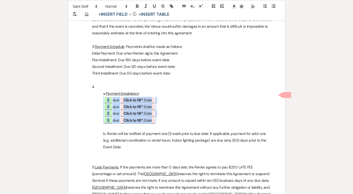
drag, startPoint x: 166, startPoint y: 116, endPoint x: 87, endPoint y: 95, distance: 81.5
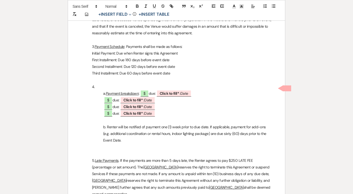
drag, startPoint x: 170, startPoint y: 107, endPoint x: 101, endPoint y: 93, distance: 70.9
click at [174, 117] on p at bounding box center [176, 120] width 191 height 7
click at [170, 110] on p "﻿ $ ﻿ due: ﻿ Click to fill* : Date ﻿" at bounding box center [176, 113] width 191 height 7
drag, startPoint x: 171, startPoint y: 102, endPoint x: 100, endPoint y: 104, distance: 71.7
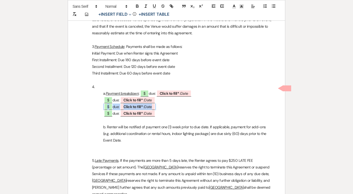
click at [100, 104] on p "﻿ $ ﻿ due: ﻿ Click to fill* : Date ﻿" at bounding box center [176, 107] width 191 height 7
drag, startPoint x: 165, startPoint y: 107, endPoint x: 88, endPoint y: 103, distance: 76.6
drag, startPoint x: 165, startPoint y: 111, endPoint x: 105, endPoint y: 108, distance: 60.5
click at [105, 110] on p "﻿ $ ﻿ due: ﻿ Click to fill* : Date ﻿" at bounding box center [176, 113] width 191 height 7
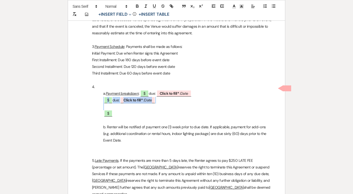
drag, startPoint x: 126, startPoint y: 108, endPoint x: 91, endPoint y: 97, distance: 36.0
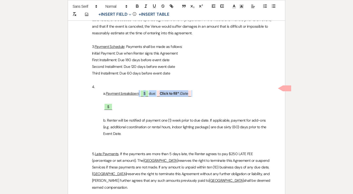
drag, startPoint x: 206, startPoint y: 90, endPoint x: 139, endPoint y: 86, distance: 66.9
click at [139, 90] on p "a. Payment breakdown : ﻿ $ ﻿ due: ﻿ Click to fill* : Date ﻿" at bounding box center [176, 93] width 191 height 7
drag, startPoint x: 125, startPoint y: 103, endPoint x: 95, endPoint y: 101, distance: 29.9
click at [95, 104] on p "﻿ $ ﻿" at bounding box center [176, 107] width 191 height 7
drag, startPoint x: 115, startPoint y: 102, endPoint x: 99, endPoint y: 102, distance: 16.2
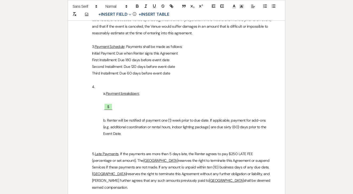
click at [99, 104] on p "﻿ $ ﻿" at bounding box center [176, 107] width 191 height 7
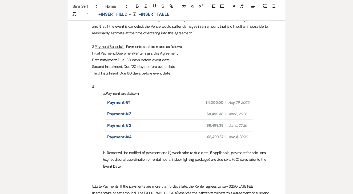
click at [201, 84] on p "4." at bounding box center [176, 87] width 191 height 7
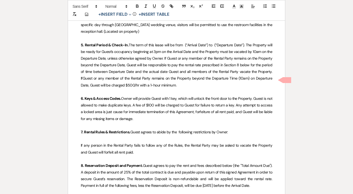
scroll to position [4172, 0]
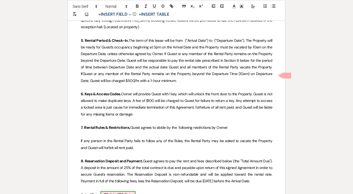
click at [123, 192] on b "Click to fill* :" at bounding box center [114, 194] width 21 height 5
select select "owner"
select select "Date"
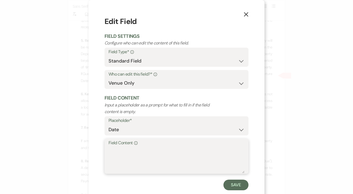
click at [156, 158] on textarea "Field Content Info" at bounding box center [176, 160] width 136 height 27
type textarea "[DATE]"
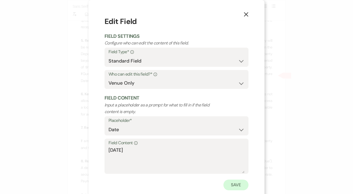
click at [235, 188] on button "Save" at bounding box center [235, 185] width 25 height 11
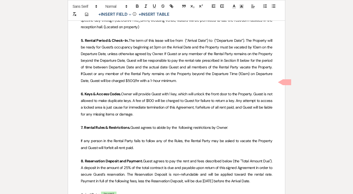
select select "owner"
select select "Date"
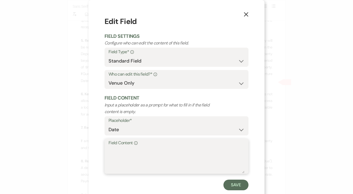
click at [150, 158] on textarea "Field Content Info" at bounding box center [176, 160] width 136 height 27
type textarea "[DATE]"
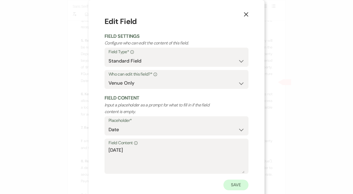
click at [234, 184] on button "Save" at bounding box center [235, 185] width 25 height 11
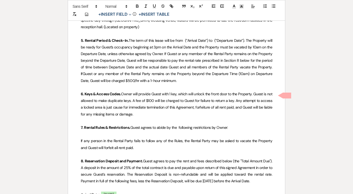
drag, startPoint x: 184, startPoint y: 118, endPoint x: 67, endPoint y: 95, distance: 119.1
select select "owner"
select select "Amount"
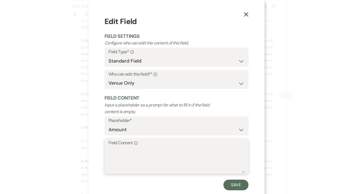
click at [149, 156] on textarea "Field Content Info" at bounding box center [176, 160] width 136 height 27
type textarea "$0"
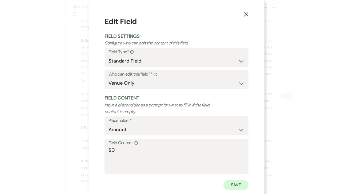
click at [234, 180] on button "Save" at bounding box center [235, 185] width 25 height 11
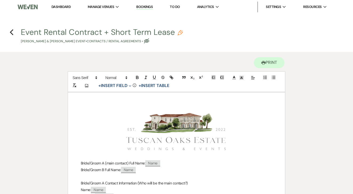
scroll to position [0, 0]
click at [14, 32] on h4 "Previous Event Rental Contract + Short Term Lease Pencil [PERSON_NAME] & [PERSO…" at bounding box center [176, 35] width 353 height 17
click at [182, 31] on use "button" at bounding box center [179, 32] width 5 height 5
select select "10"
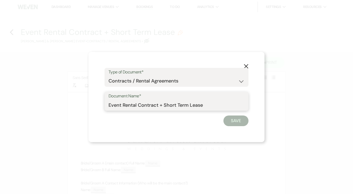
click at [219, 102] on input "Event Rental Contract + Short Term Lease" at bounding box center [176, 105] width 136 height 10
type input "Event Rental Contract + Short Term Lease [DATE]"
click at [243, 116] on button "Save" at bounding box center [235, 121] width 25 height 11
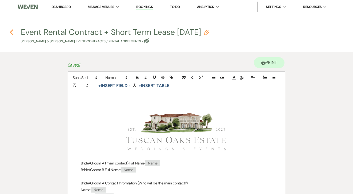
click at [10, 32] on use "button" at bounding box center [11, 32] width 3 height 6
select select "5"
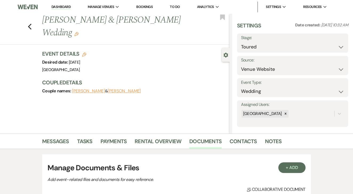
scroll to position [94, 0]
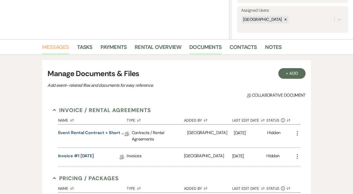
click at [64, 45] on link "Messages" at bounding box center [55, 49] width 27 height 12
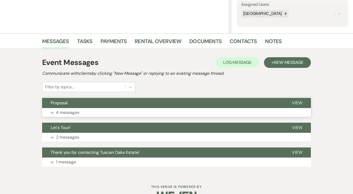
click at [174, 110] on button "Expand 4 messages" at bounding box center [176, 112] width 268 height 9
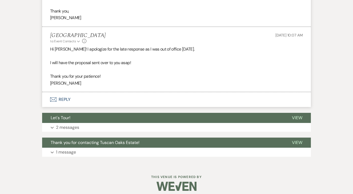
click at [148, 92] on button "Envelope Reply" at bounding box center [176, 99] width 268 height 15
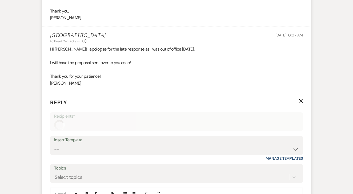
scroll to position [443, 0]
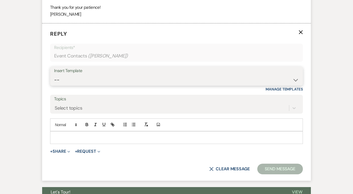
click at [153, 77] on select "-- Lead: Automated Intro Email (Wedding) Lead: 1st Follow Up Email Images Lead:…" at bounding box center [176, 80] width 245 height 10
select select "1209"
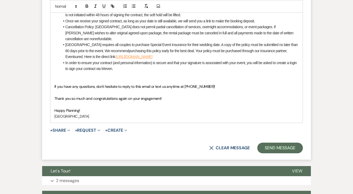
scroll to position [622, 0]
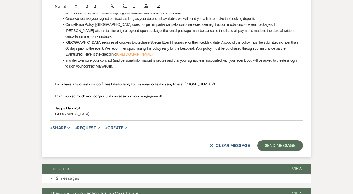
click at [72, 111] on p "[GEOGRAPHIC_DATA]" at bounding box center [176, 114] width 244 height 6
click at [64, 126] on button "+ Share Expand" at bounding box center [60, 128] width 20 height 4
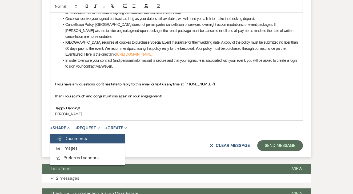
click at [71, 136] on span "Doc Upload Documents" at bounding box center [71, 139] width 30 height 6
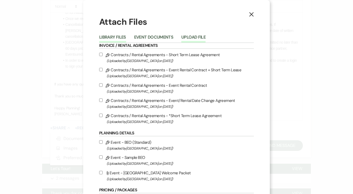
click at [190, 37] on button "Upload File" at bounding box center [193, 38] width 24 height 7
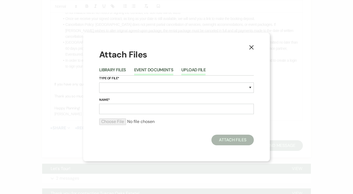
click at [154, 70] on button "Event Documents" at bounding box center [153, 71] width 39 height 7
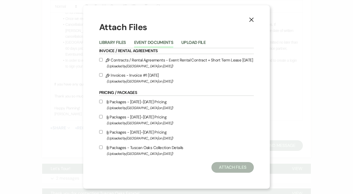
click at [101, 59] on input "Pencil Contracts / Rental Agreements - Event Rental Contract + Short Term Lease…" at bounding box center [100, 59] width 3 height 3
checkbox input "true"
click at [234, 172] on button "Attach Files" at bounding box center [232, 167] width 42 height 11
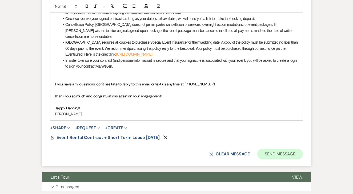
click at [268, 149] on button "Send Message" at bounding box center [280, 154] width 46 height 11
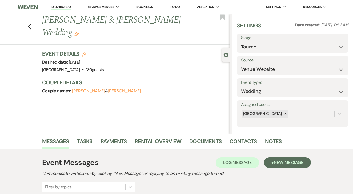
scroll to position [0, 0]
click at [68, 5] on link "Dashboard" at bounding box center [60, 7] width 19 height 5
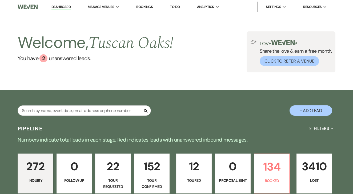
click at [178, 8] on link "To Do" at bounding box center [175, 7] width 10 height 5
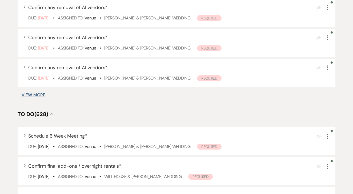
scroll to position [380, 0]
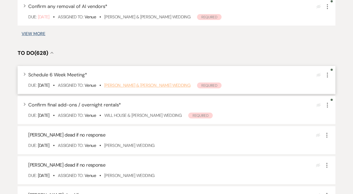
click at [178, 88] on link "[PERSON_NAME] & [PERSON_NAME] Wedding" at bounding box center [147, 86] width 86 height 6
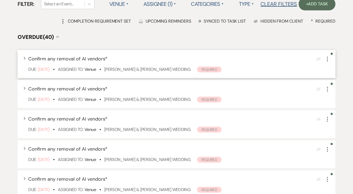
scroll to position [53, 0]
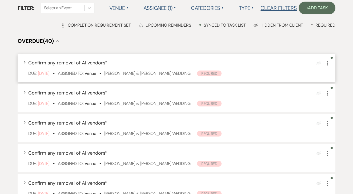
click at [327, 66] on use "button" at bounding box center [327, 63] width 1 height 5
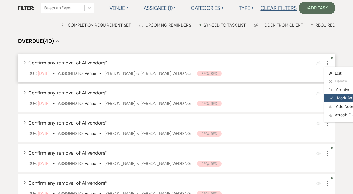
click at [334, 103] on button "Plan Portal Link Mark As Complete" at bounding box center [350, 98] width 52 height 9
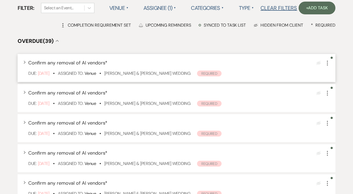
click at [328, 66] on icon "More" at bounding box center [327, 63] width 6 height 6
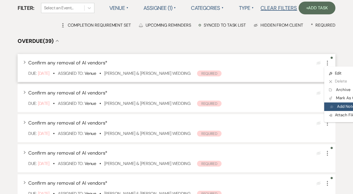
click at [335, 108] on button "Add Note Add Note" at bounding box center [349, 107] width 51 height 9
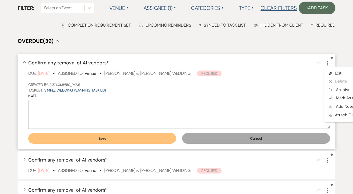
click at [271, 144] on button "Cancel" at bounding box center [256, 138] width 148 height 11
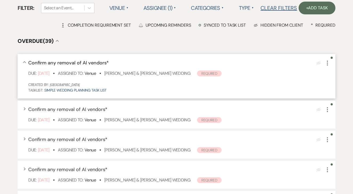
click at [327, 66] on use "button" at bounding box center [327, 63] width 1 height 5
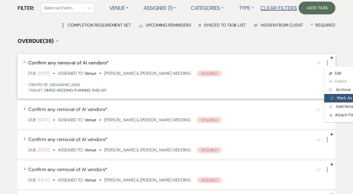
click at [344, 103] on button "Plan Portal Link Mark As Complete" at bounding box center [350, 98] width 52 height 9
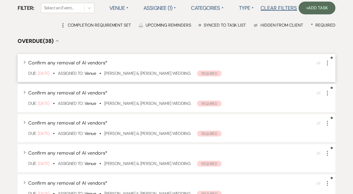
click at [326, 66] on icon "More" at bounding box center [327, 63] width 6 height 6
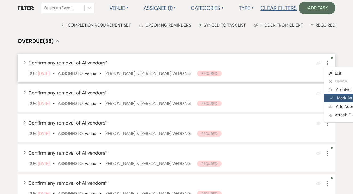
click at [335, 103] on button "Plan Portal Link Mark As Complete" at bounding box center [350, 98] width 52 height 9
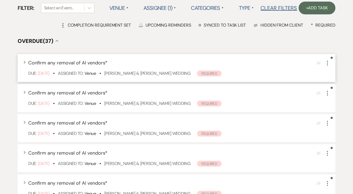
click at [327, 66] on icon "More" at bounding box center [327, 63] width 6 height 6
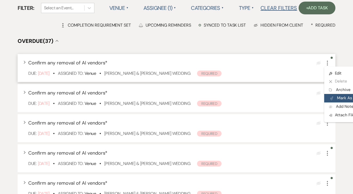
click at [337, 102] on button "Plan Portal Link Mark As Complete" at bounding box center [350, 98] width 52 height 9
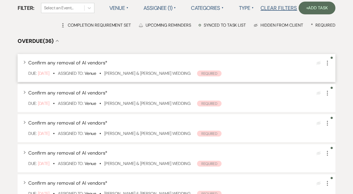
click at [327, 66] on use "button" at bounding box center [327, 63] width 1 height 5
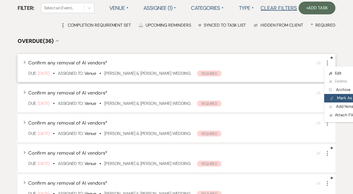
click at [339, 103] on button "Plan Portal Link Mark As Complete" at bounding box center [350, 98] width 52 height 9
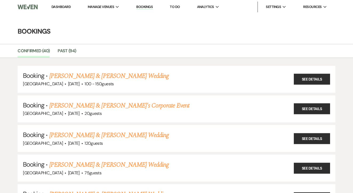
click at [52, 7] on link "Dashboard" at bounding box center [60, 7] width 19 height 5
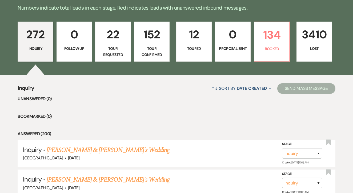
scroll to position [132, 0]
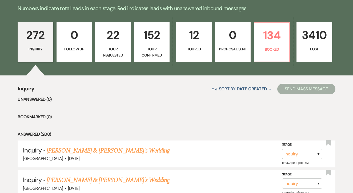
click at [192, 36] on p "12" at bounding box center [194, 35] width 28 height 18
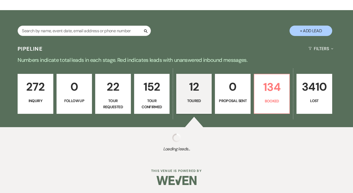
scroll to position [79, 0]
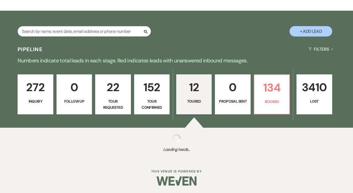
select select "5"
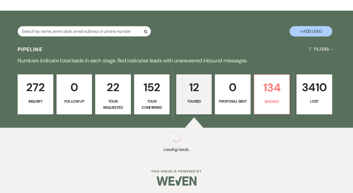
select select "5"
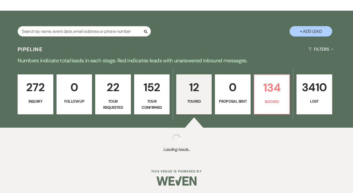
select select "5"
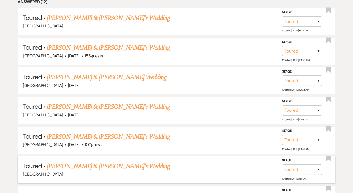
scroll to position [246, 0]
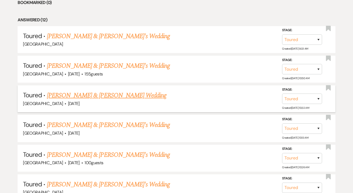
click at [93, 93] on link "[PERSON_NAME] & [PERSON_NAME] Wedding" at bounding box center [106, 96] width 119 height 10
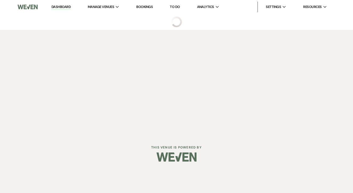
select select "5"
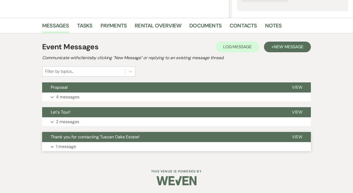
scroll to position [116, 0]
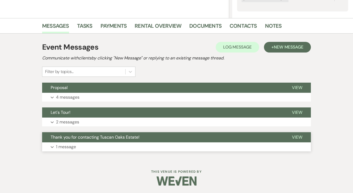
click at [105, 143] on button "Expand 1 message" at bounding box center [176, 146] width 268 height 9
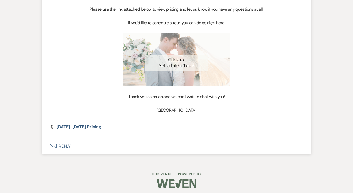
scroll to position [332, 0]
click at [87, 124] on span "[DATE]-[DATE] Pricing" at bounding box center [78, 127] width 45 height 6
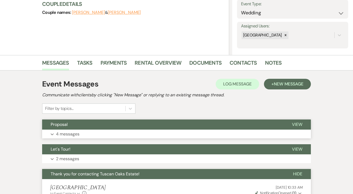
click at [125, 129] on button "Proposal" at bounding box center [162, 125] width 241 height 10
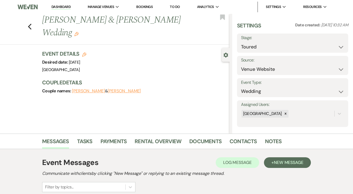
scroll to position [0, 0]
click at [84, 52] on icon "Edit" at bounding box center [84, 54] width 4 height 4
select select "630"
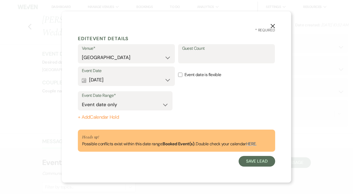
click at [138, 77] on button "Calendar Oct 17, 2026 Expand" at bounding box center [126, 80] width 89 height 11
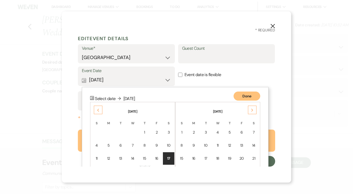
scroll to position [47, 0]
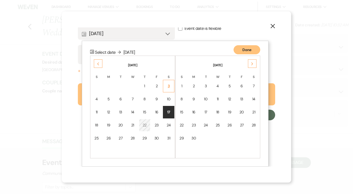
click at [169, 86] on div "3" at bounding box center [168, 86] width 5 height 6
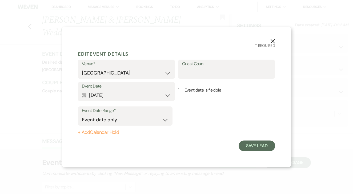
scroll to position [0, 0]
click at [214, 72] on input "Guest Count" at bounding box center [226, 73] width 89 height 10
type input "130"
click at [249, 150] on button "Save Lead" at bounding box center [256, 146] width 36 height 11
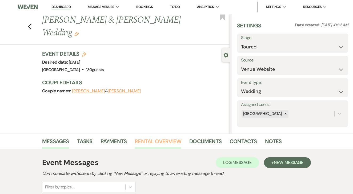
click at [155, 142] on link "Rental Overview" at bounding box center [158, 143] width 47 height 12
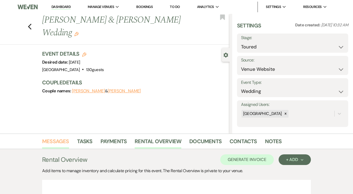
click at [47, 146] on link "Messages" at bounding box center [55, 143] width 27 height 12
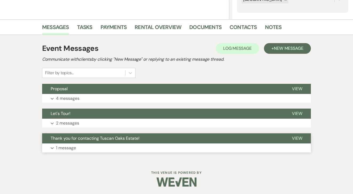
click at [145, 144] on button "Expand 1 message" at bounding box center [176, 148] width 268 height 9
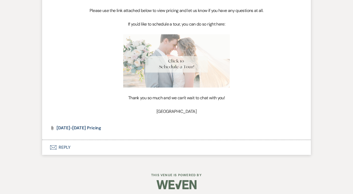
scroll to position [331, 0]
click at [70, 125] on span "[DATE]-[DATE] Pricing" at bounding box center [78, 128] width 45 height 6
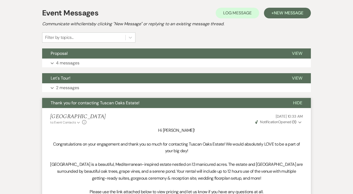
scroll to position [0, 0]
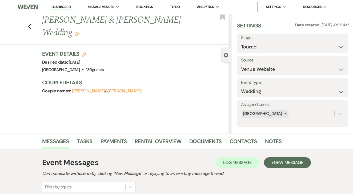
click at [111, 145] on link "Payments" at bounding box center [113, 143] width 26 height 12
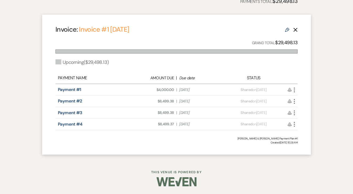
scroll to position [186, 0]
